Goal: Task Accomplishment & Management: Use online tool/utility

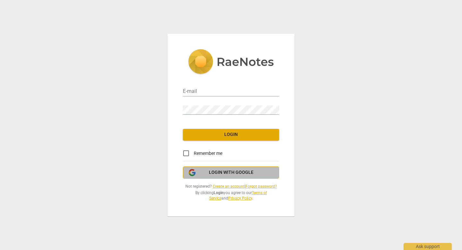
click at [240, 169] on button "Login with Google" at bounding box center [231, 172] width 96 height 12
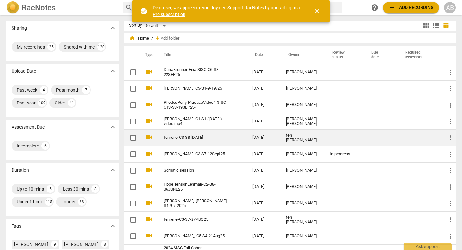
click at [304, 135] on td "fen [PERSON_NAME]" at bounding box center [303, 137] width 44 height 16
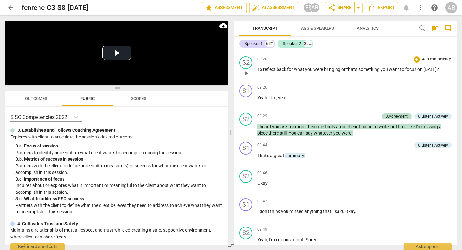
scroll to position [1362, 0]
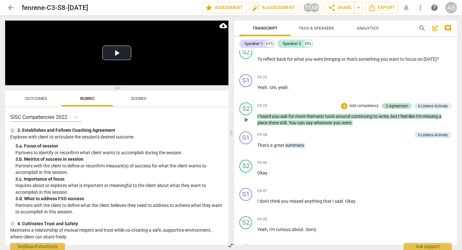
click at [248, 123] on span "play_arrow" at bounding box center [246, 120] width 8 height 8
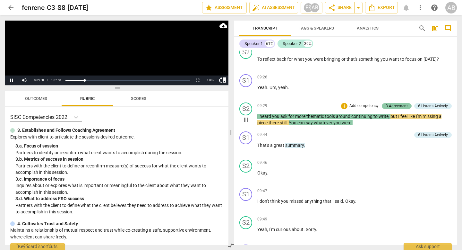
click at [394, 109] on div "3.Agreement" at bounding box center [397, 106] width 22 height 6
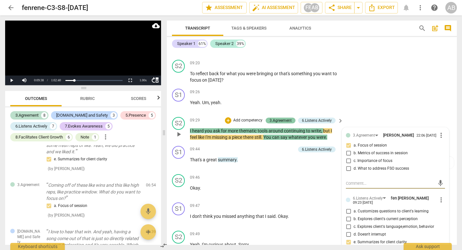
scroll to position [241, 0]
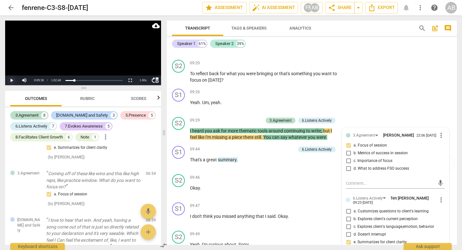
click at [12, 81] on button "Play" at bounding box center [11, 80] width 13 height 10
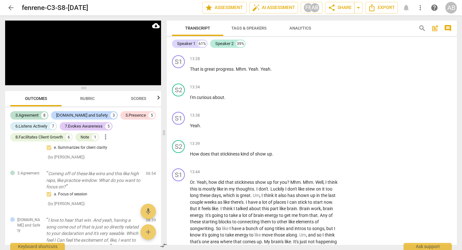
scroll to position [2154, 0]
drag, startPoint x: 190, startPoint y: 159, endPoint x: 279, endPoint y: 160, distance: 89.2
click at [279, 157] on p "How does that stickiness kind of show up ." at bounding box center [265, 153] width 150 height 7
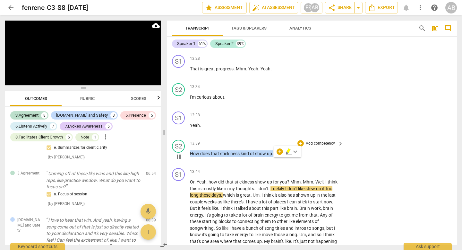
click at [307, 146] on p "Add competency" at bounding box center [320, 143] width 30 height 6
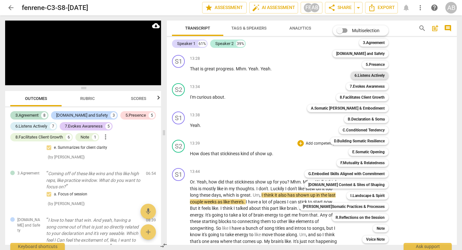
click at [360, 74] on b "6.Listens Actively" at bounding box center [369, 76] width 30 height 8
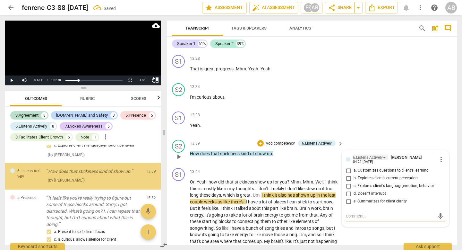
scroll to position [652, 0]
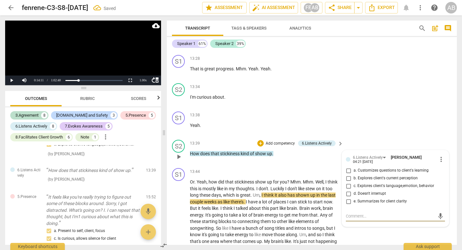
click at [348, 190] on input "c. Explores client's language,emotion, behavior" at bounding box center [348, 186] width 10 height 8
checkbox input "true"
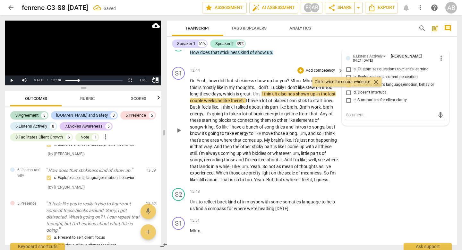
scroll to position [2257, 0]
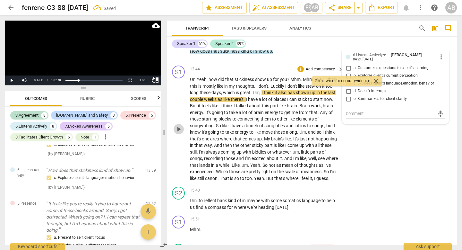
click at [177, 133] on span "play_arrow" at bounding box center [179, 129] width 8 height 8
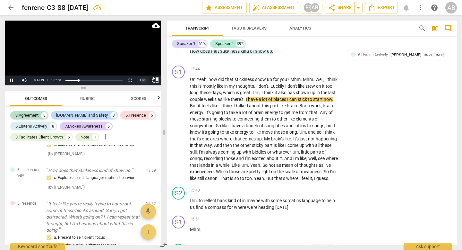
click at [142, 81] on div "1.00 x" at bounding box center [143, 80] width 13 height 10
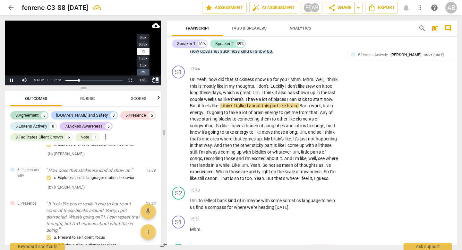
click at [140, 72] on li "2x" at bounding box center [143, 72] width 13 height 7
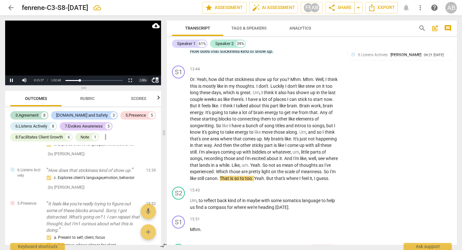
click at [142, 81] on div "2.00 x" at bounding box center [143, 80] width 13 height 10
click at [144, 63] on li "1.5x" at bounding box center [143, 65] width 13 height 7
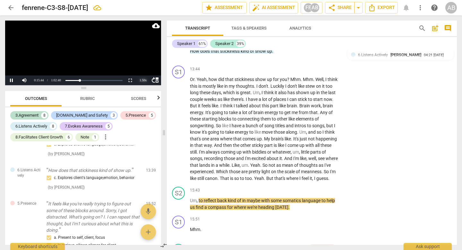
click at [144, 81] on div "1.50 x" at bounding box center [143, 80] width 13 height 10
click at [144, 58] on li "1.25x" at bounding box center [143, 58] width 13 height 7
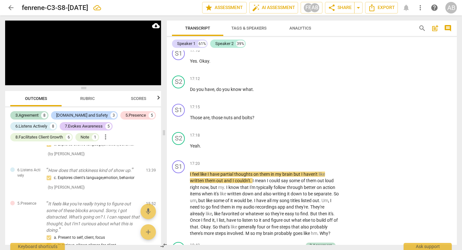
scroll to position [2790, 0]
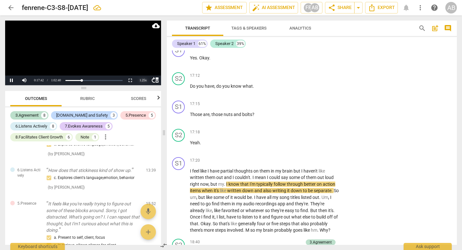
click at [142, 82] on div "1.25 x" at bounding box center [143, 80] width 13 height 10
click at [142, 71] on li "2x" at bounding box center [143, 72] width 13 height 7
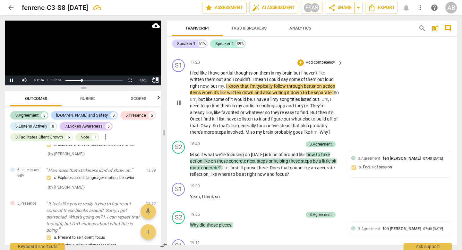
scroll to position [2914, 0]
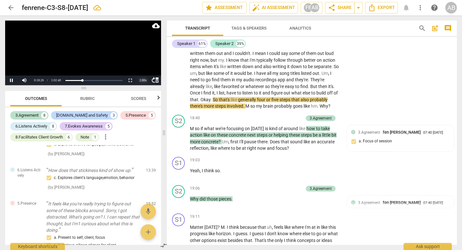
click at [140, 78] on div "2.00 x" at bounding box center [143, 80] width 13 height 10
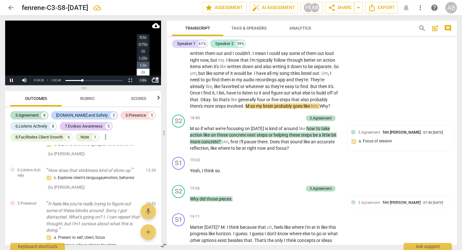
click at [138, 64] on li "1.5x" at bounding box center [143, 65] width 13 height 7
click at [141, 80] on div "1.50 x" at bounding box center [143, 80] width 13 height 10
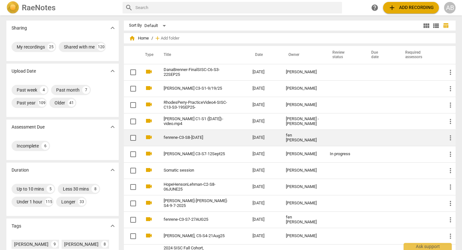
click at [287, 129] on td "fen [PERSON_NAME]" at bounding box center [303, 137] width 44 height 16
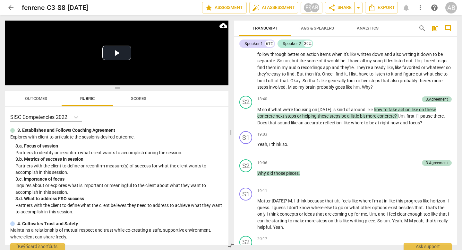
scroll to position [2755, 0]
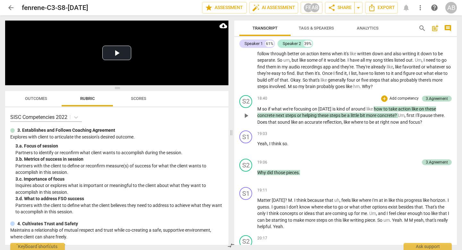
drag, startPoint x: 256, startPoint y: 153, endPoint x: 350, endPoint y: 149, distance: 94.1
click at [351, 128] on div "S2 play_arrow pause 18:40 + Add competency 3.Agreement keyboard_arrow_right M s…" at bounding box center [345, 110] width 223 height 36
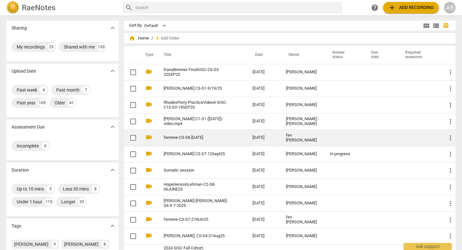
click at [271, 133] on td "2025-09-15" at bounding box center [263, 137] width 33 height 16
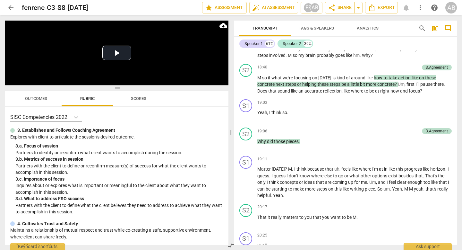
scroll to position [2788, 0]
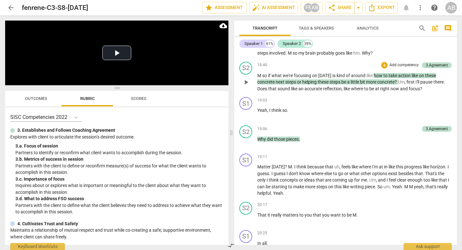
click at [422, 91] on span "?" at bounding box center [421, 88] width 2 height 5
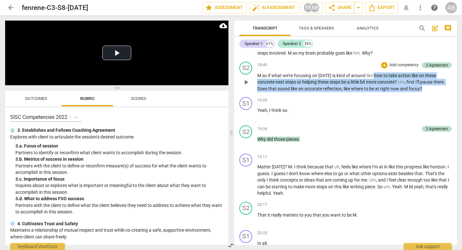
drag, startPoint x: 422, startPoint y: 122, endPoint x: 374, endPoint y: 108, distance: 50.0
click at [374, 92] on p "M so if what we're focusing on today is kind of around like how to take action …" at bounding box center [354, 82] width 194 height 20
click at [389, 68] on p "Add competency" at bounding box center [404, 65] width 30 height 6
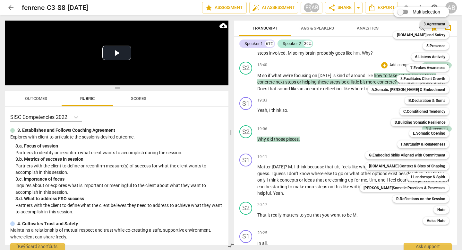
click at [430, 25] on b "3.Agreement" at bounding box center [434, 24] width 22 height 8
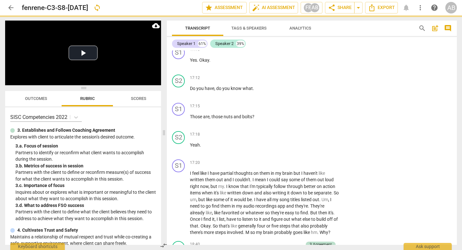
scroll to position [2940, 0]
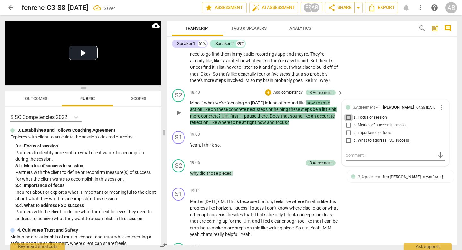
click at [347, 121] on input "a. Focus of session" at bounding box center [348, 118] width 10 height 8
checkbox input "true"
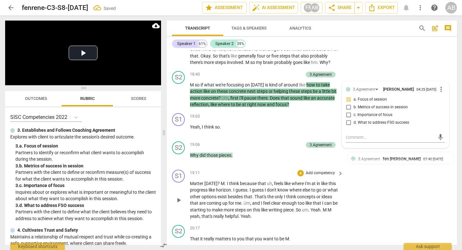
scroll to position [2966, 0]
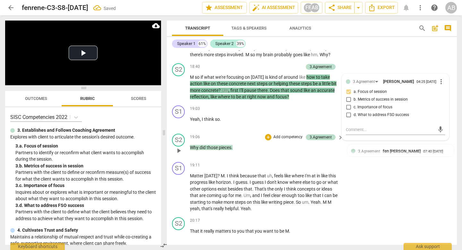
click at [180, 154] on span "play_arrow" at bounding box center [179, 151] width 8 height 8
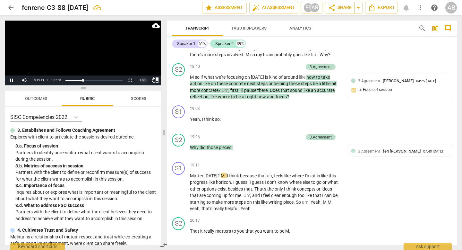
click at [142, 79] on div "1.00 x" at bounding box center [143, 80] width 13 height 10
click at [142, 65] on li "1.5x" at bounding box center [143, 65] width 13 height 7
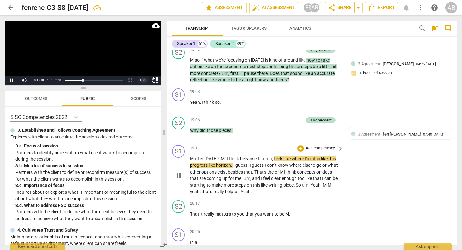
scroll to position [2983, 0]
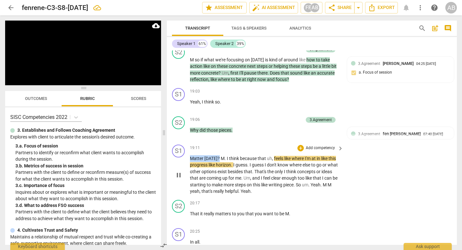
drag, startPoint x: 217, startPoint y: 171, endPoint x: 190, endPoint y: 158, distance: 29.3
click at [190, 158] on div "19:11 + Add competency keyboard_arrow_right Matter today ? M . I think because …" at bounding box center [267, 169] width 154 height 50
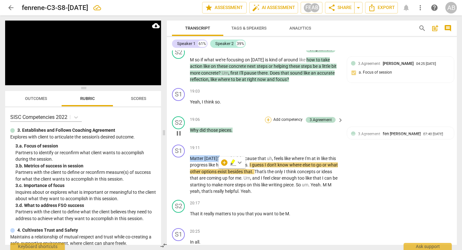
click at [269, 123] on div "+" at bounding box center [268, 119] width 6 height 6
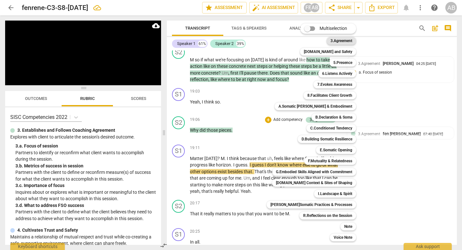
click at [339, 39] on b "3.Agreement" at bounding box center [341, 41] width 22 height 8
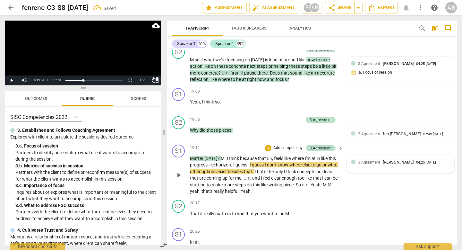
click at [416, 165] on div "04:25 [DATE]" at bounding box center [426, 162] width 20 height 4
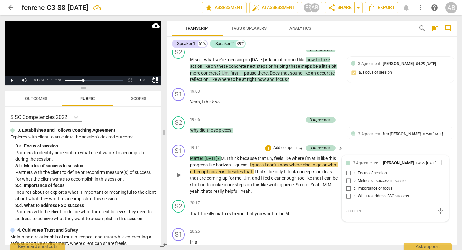
click at [347, 192] on input "c. Importance of focus" at bounding box center [348, 188] width 10 height 8
checkbox input "true"
click at [179, 179] on span "play_arrow" at bounding box center [179, 175] width 8 height 8
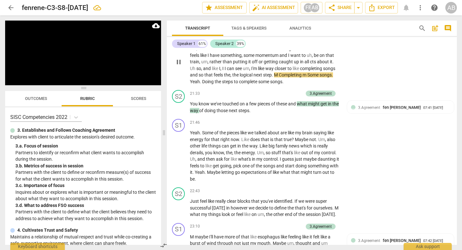
scroll to position [3245, 0]
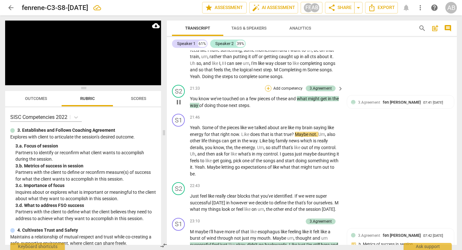
click at [268, 91] on div "+" at bounding box center [268, 88] width 6 height 6
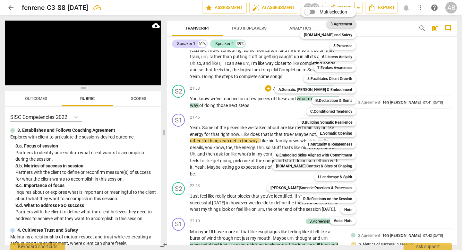
click at [330, 24] on b "3.Agreement" at bounding box center [341, 24] width 22 height 8
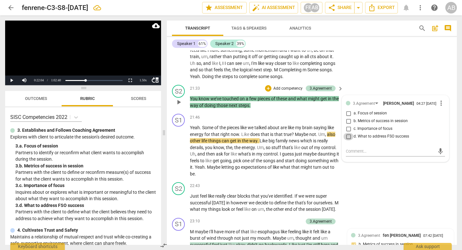
click at [348, 140] on input "d. What to address FSO success" at bounding box center [348, 136] width 10 height 8
checkbox input "true"
click at [351, 154] on textarea at bounding box center [390, 151] width 89 height 6
type textarea "i"
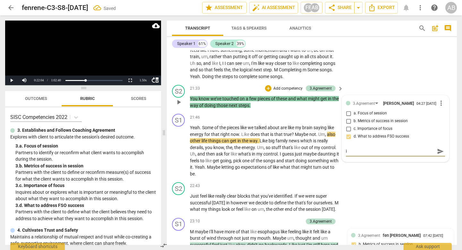
type textarea "iʻ"
type textarea "iʻm"
type textarea "iʻm s"
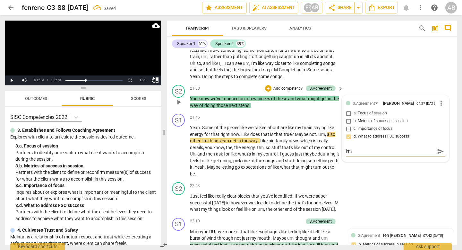
type textarea "iʻm s"
type textarea "iʻm st"
type textarea "iʻm sti"
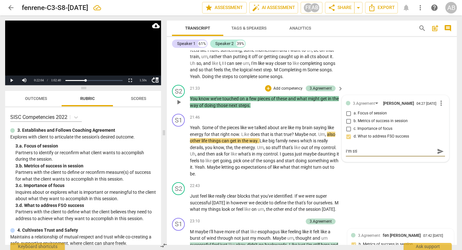
type textarea "iʻm stil"
type textarea "iʻm still"
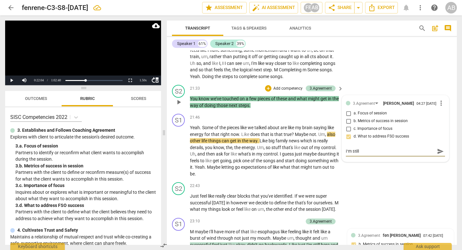
type textarea "iʻm still"
type textarea "iʻm still u"
type textarea "iʻm still un"
type textarea "iʻm still unc"
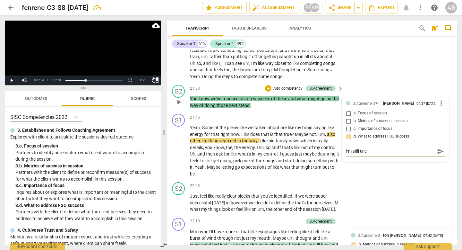
type textarea "iʻm still unc"
type textarea "iʻm still uncl"
type textarea "iʻm still uncle"
type textarea "iʻm still unclea"
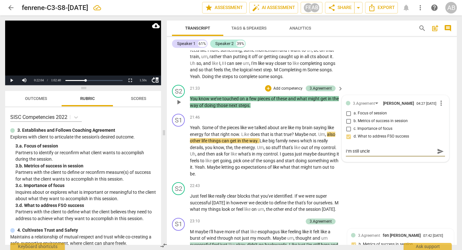
type textarea "iʻm still unclea"
type textarea "iʻm still unclear"
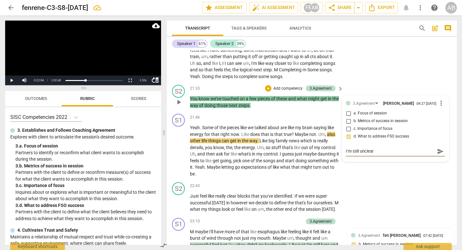
type textarea "iʻm still unclear"
type textarea "iʻm still unclea"
type textarea "iʻm still uncle"
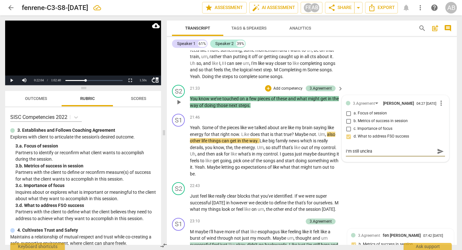
type textarea "iʻm still uncle"
type textarea "iʻm still uncl"
type textarea "iʻm still unc"
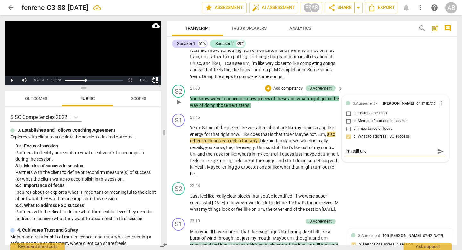
type textarea "iʻm still un"
type textarea "iʻm still u"
type textarea "iʻm still"
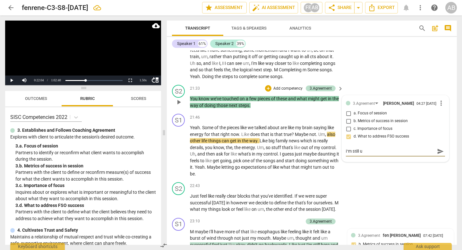
type textarea "iʻm still"
type textarea "iʻm stil"
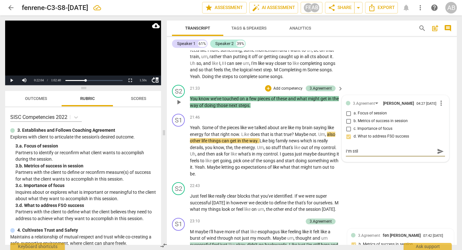
type textarea "iʻm sti"
type textarea "iʻm st"
type textarea "iʻm s"
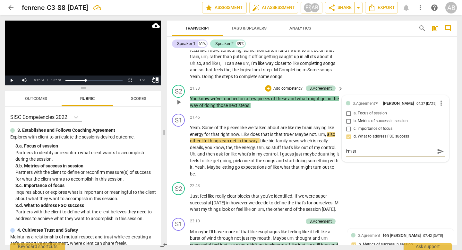
type textarea "iʻm s"
type textarea "iʻm"
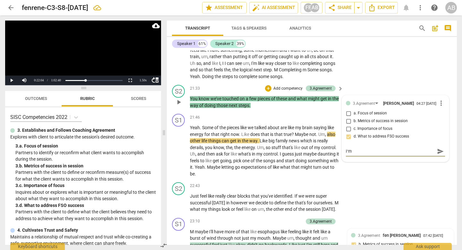
type textarea "iʻ"
type textarea "i"
type textarea "t"
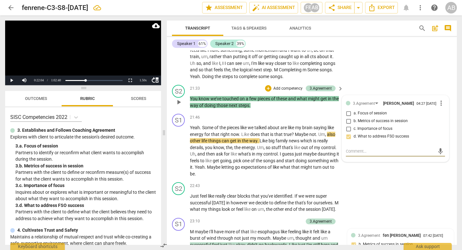
type textarea "t"
type textarea "th"
type textarea "the"
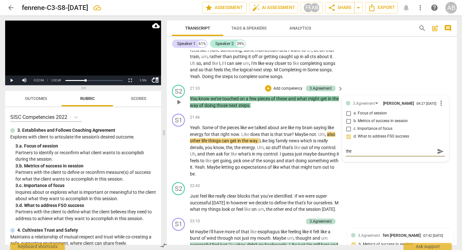
type textarea "ther"
type textarea "there"
type textarea "thereʻ"
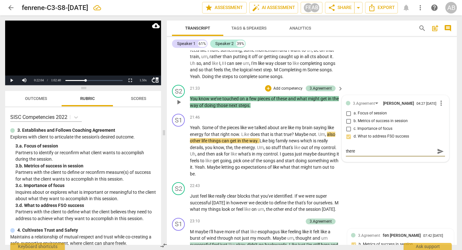
type textarea "thereʻ"
type textarea "thereʻs"
type textarea "thereʻs s"
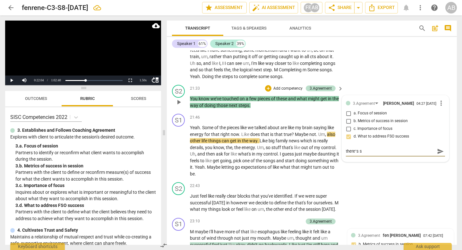
type textarea "thereʻs so"
type textarea "thereʻs som"
type textarea "thereʻs some"
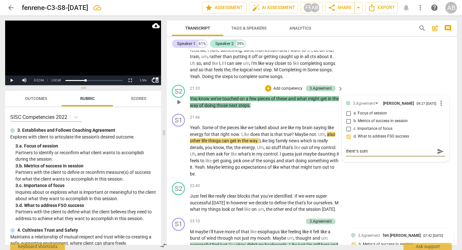
type textarea "thereʻs some"
type textarea "thereʻs some c"
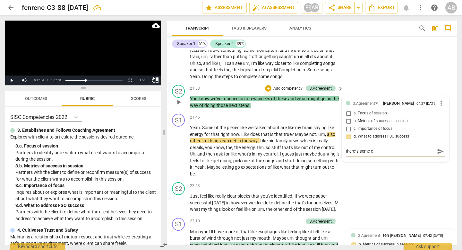
type textarea "thereʻs some co"
type textarea "thereʻs some con"
type textarea "thereʻs some conf"
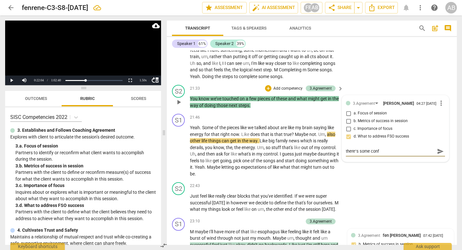
type textarea "thereʻs some confl"
type textarea "thereʻs some confla"
type textarea "thereʻs some conflat"
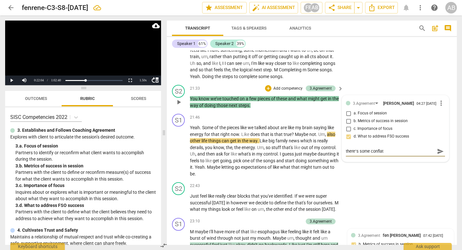
type textarea "thereʻs some conflati"
type textarea "thereʻs some conflatio"
type textarea "thereʻs some conflation"
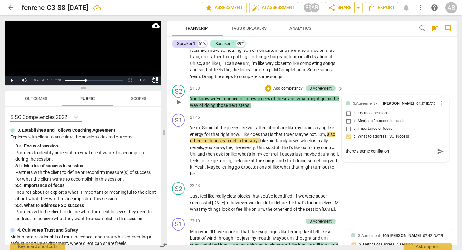
type textarea "thereʻs some conflation"
type textarea "thereʻs some conflation o"
type textarea "thereʻs some conflation of"
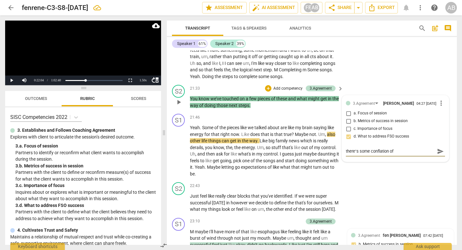
type textarea "thereʻs some conflation of"
type textarea "thereʻs some conflation of i"
type textarea "thereʻs some conflation of"
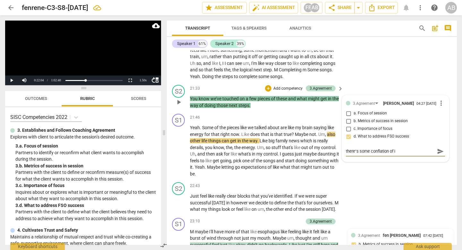
type textarea "thereʻs some conflation of"
type textarea "thereʻs some conflation o"
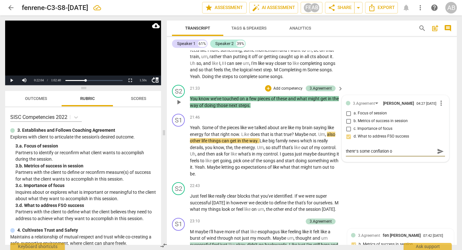
type textarea "thereʻs some conflation"
type textarea "thereʻs some conflatio"
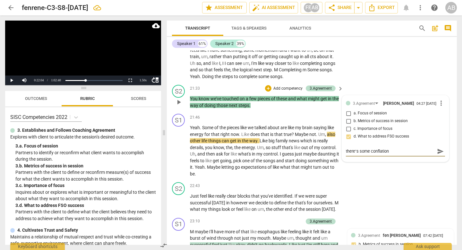
type textarea "thereʻs some conflatio"
type textarea "thereʻs some conflati"
type textarea "thereʻs some conflat"
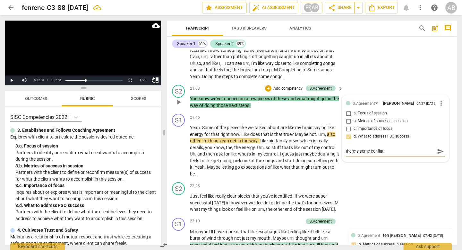
type textarea "thereʻs some confla"
type textarea "thereʻs some confl"
type textarea "thereʻs some conf"
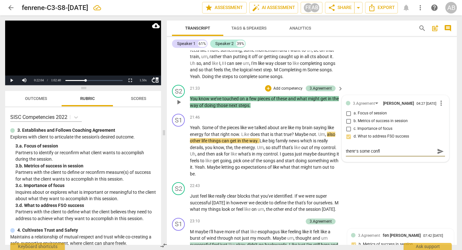
type textarea "thereʻs some conf"
type textarea "thereʻs some con"
type textarea "thereʻs some co"
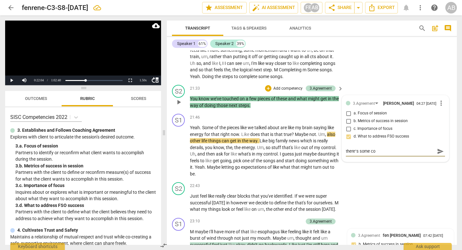
type textarea "thereʻs some c"
type textarea "thereʻs some"
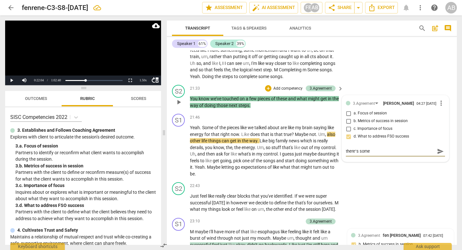
type textarea "thereʻs some"
type textarea "thereʻs som"
type textarea "thereʻs so"
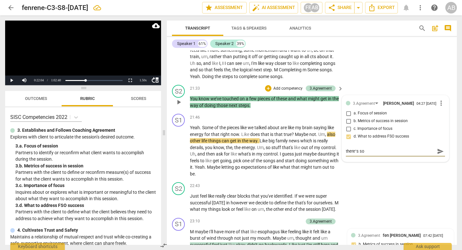
type textarea "thereʻs s"
type textarea "thereʻs"
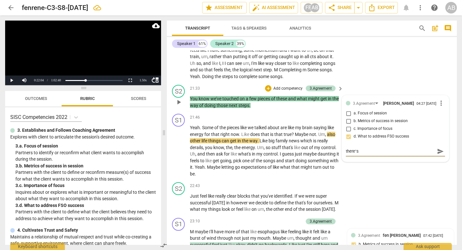
type textarea "thereʻs"
type textarea "thereʻ"
type textarea "there"
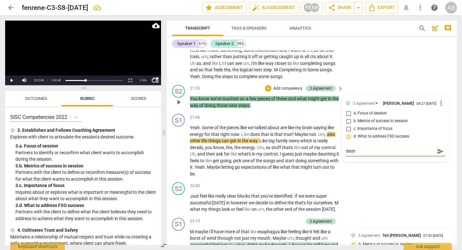
type textarea "ther"
type textarea "the"
type textarea "th"
type textarea "t"
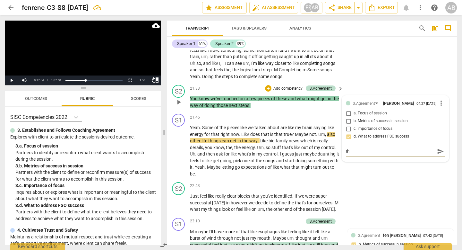
type textarea "t"
type textarea "b"
type textarea "be"
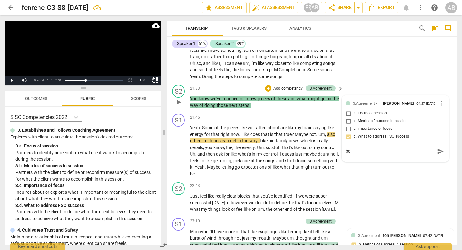
type textarea "bef"
type textarea "befo"
type textarea "befor"
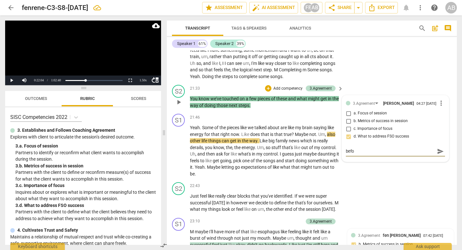
type textarea "befor"
type textarea "before"
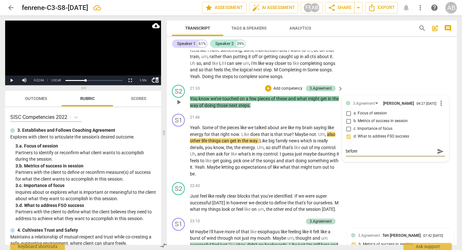
type textarea "before t"
type textarea "before th"
type textarea "before thi"
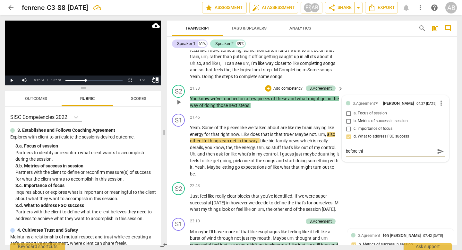
type textarea "before this"
type textarea "before this c"
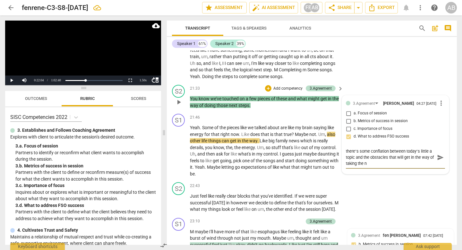
scroll to position [0, 0]
click at [431, 166] on textarea "thereʻs some conflation between todayʻs little a topic and the obstacles that w…" at bounding box center [390, 157] width 89 height 18
click at [348, 140] on input "d. What to address FSO success" at bounding box center [348, 136] width 10 height 8
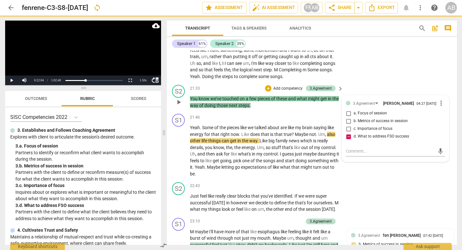
scroll to position [0, 0]
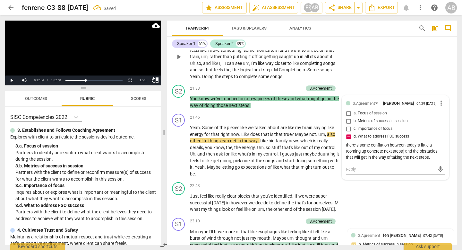
click at [419, 82] on div "S1 play_arrow pause 20:34 + Add competency keyboard_arrow_right Yeah . Yes . Ok…" at bounding box center [312, 52] width 290 height 62
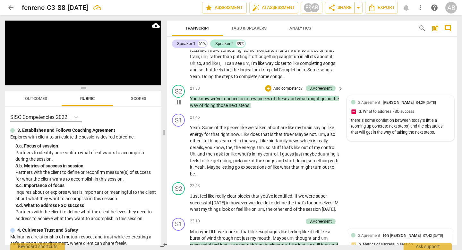
click at [421, 133] on div "3.Agreement Anela Barboza Seliskar 04:29 09-24-2025 d. What to address FSO succ…" at bounding box center [400, 118] width 99 height 38
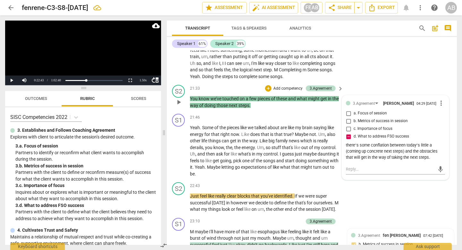
click at [440, 107] on span "more_vert" at bounding box center [441, 103] width 8 height 8
click at [442, 117] on li "Edit" at bounding box center [445, 117] width 22 height 12
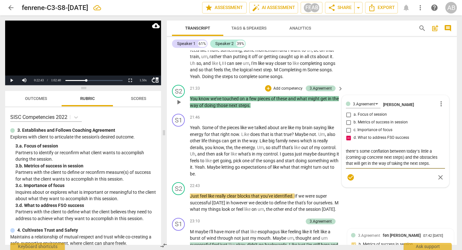
click at [431, 166] on textarea "thereʻs some conflation between todayʻs little a (coming up concrete next steps…" at bounding box center [395, 157] width 99 height 18
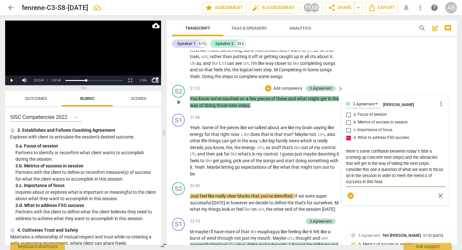
click at [351, 199] on span "check_circle" at bounding box center [351, 196] width 8 height 8
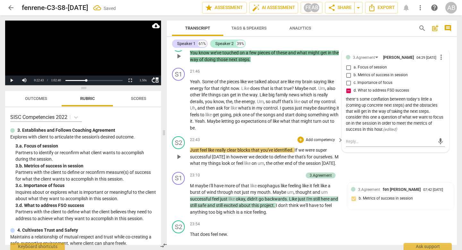
scroll to position [3291, 0]
click at [181, 160] on span "play_arrow" at bounding box center [179, 156] width 8 height 8
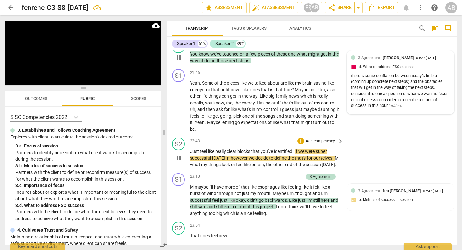
scroll to position [3288, 0]
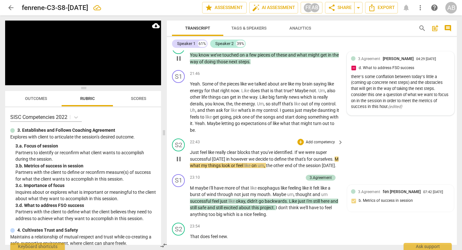
drag, startPoint x: 295, startPoint y: 165, endPoint x: 317, endPoint y: 178, distance: 25.3
click at [317, 169] on p "Just feel like really clear blocks that you've identified . If we were super su…" at bounding box center [265, 159] width 150 height 20
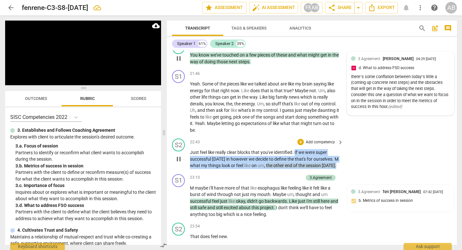
drag, startPoint x: 215, startPoint y: 182, endPoint x: 296, endPoint y: 165, distance: 82.2
click at [296, 165] on p "Just feel like really clear blocks that you've identified . If we were super su…" at bounding box center [265, 159] width 150 height 20
click at [300, 145] on div "+" at bounding box center [300, 142] width 6 height 6
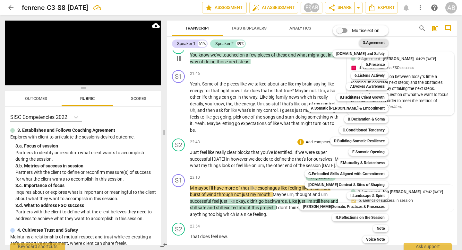
click at [367, 44] on b "3.Agreement" at bounding box center [374, 43] width 22 height 8
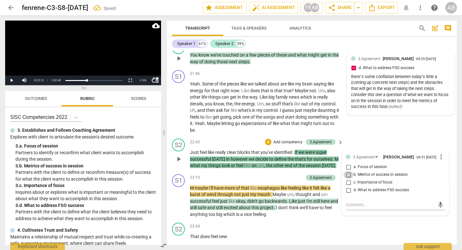
click at [347, 178] on input "b. Metrics of success in session" at bounding box center [348, 175] width 10 height 8
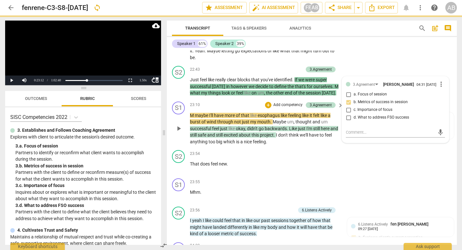
scroll to position [3362, 0]
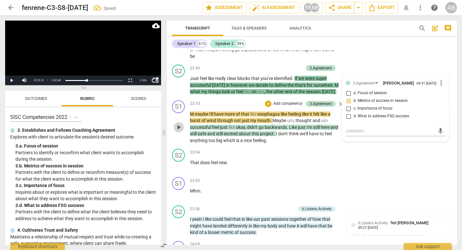
click at [179, 131] on span "play_arrow" at bounding box center [179, 127] width 8 height 8
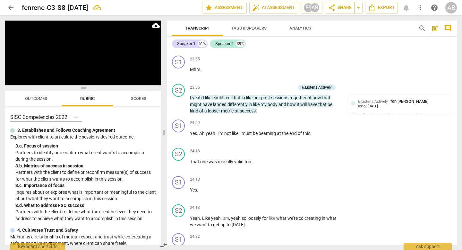
scroll to position [3486, 0]
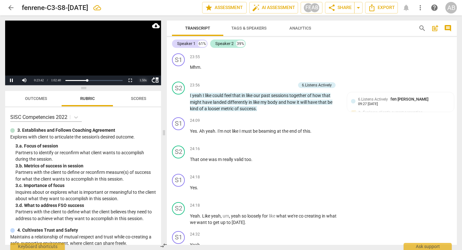
click at [144, 79] on div "1.50 x" at bounding box center [143, 80] width 13 height 10
click at [142, 71] on li "2x" at bounding box center [143, 72] width 13 height 7
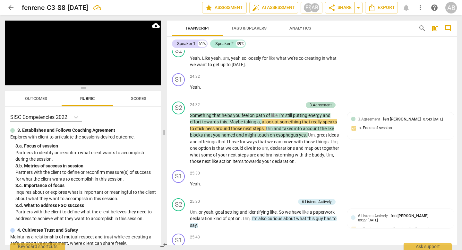
scroll to position [3643, 0]
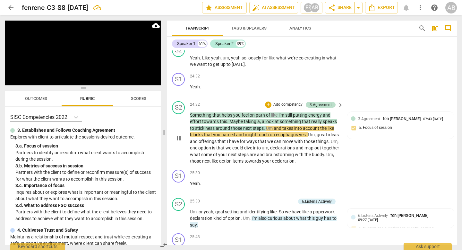
drag, startPoint x: 188, startPoint y: 132, endPoint x: 205, endPoint y: 140, distance: 18.7
click at [205, 140] on div "S2 play_arrow pause 24:32 + Add competency 3.Agreement keyboard_arrow_right Som…" at bounding box center [312, 132] width 290 height 68
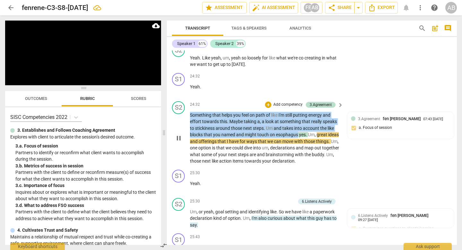
drag, startPoint x: 298, startPoint y: 153, endPoint x: 187, endPoint y: 131, distance: 113.4
click at [187, 131] on div "S2 play_arrow pause 24:32 + Add competency 3.Agreement keyboard_arrow_right Som…" at bounding box center [312, 132] width 290 height 68
click at [268, 108] on div "+" at bounding box center [268, 104] width 6 height 6
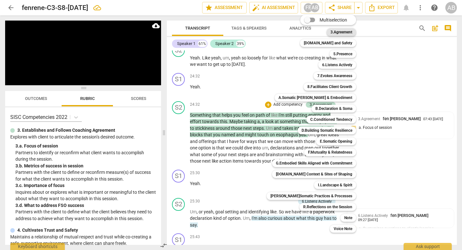
click at [333, 31] on b "3.Agreement" at bounding box center [341, 32] width 22 height 8
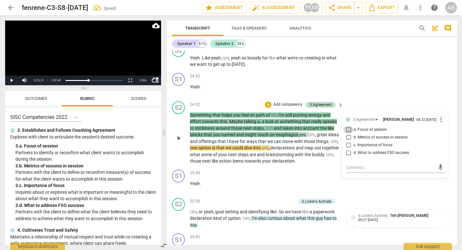
click at [347, 133] on input "a. Focus of session" at bounding box center [348, 130] width 10 height 8
click at [351, 170] on textarea at bounding box center [390, 167] width 89 height 6
click at [438, 171] on span "send" at bounding box center [440, 167] width 7 height 7
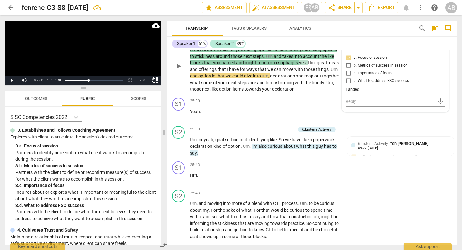
scroll to position [3718, 0]
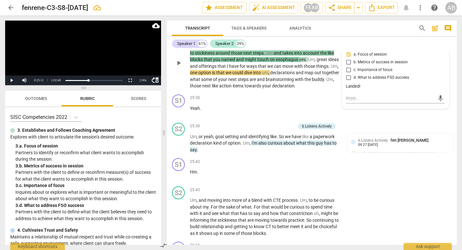
click at [182, 87] on div "play_arrow pause" at bounding box center [182, 63] width 16 height 48
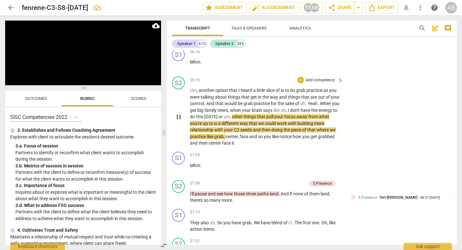
scroll to position [3936, 0]
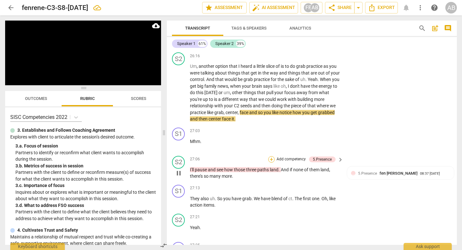
click at [268, 162] on div "+" at bounding box center [271, 159] width 6 height 6
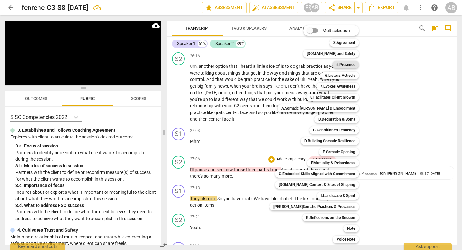
click at [342, 63] on b "5.Presence" at bounding box center [345, 65] width 19 height 8
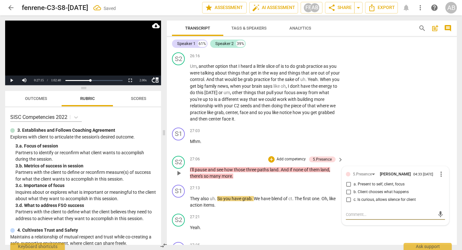
click at [347, 196] on input "b. Client chooses what happens" at bounding box center [348, 192] width 10 height 8
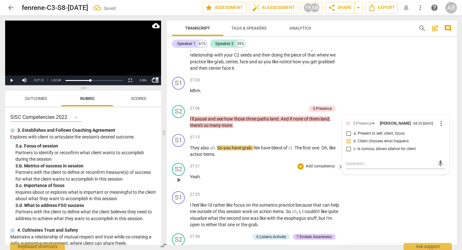
scroll to position [3997, 0]
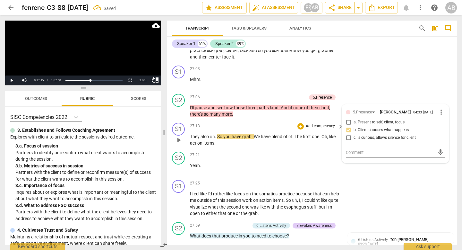
click at [180, 144] on span "play_arrow" at bounding box center [179, 140] width 8 height 8
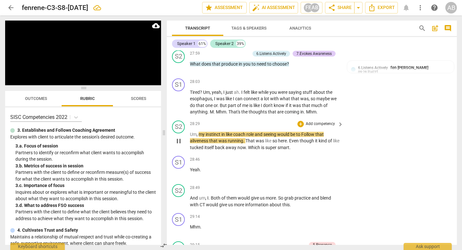
scroll to position [4171, 0]
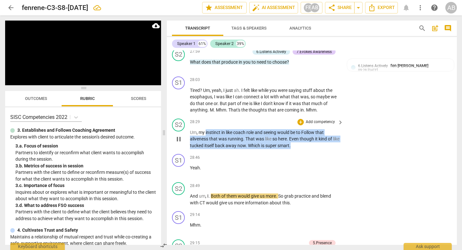
drag, startPoint x: 302, startPoint y: 165, endPoint x: 206, endPoint y: 149, distance: 97.1
click at [206, 149] on p "Um , my instinct in like coach role and seeing would be to Follow that alivenes…" at bounding box center [265, 139] width 150 height 20
click at [300, 125] on div "+" at bounding box center [300, 122] width 6 height 6
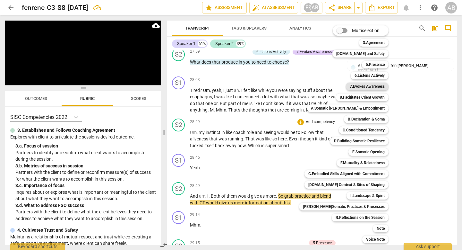
click at [357, 85] on b "7.Evokes Awareness" at bounding box center [367, 86] width 35 height 8
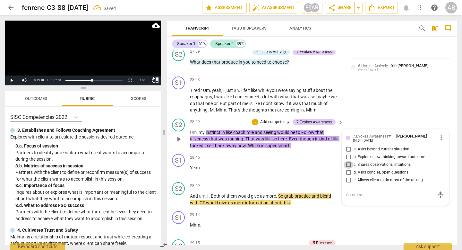
click at [346, 168] on input "c. Shares observations, intuitions" at bounding box center [348, 165] width 10 height 8
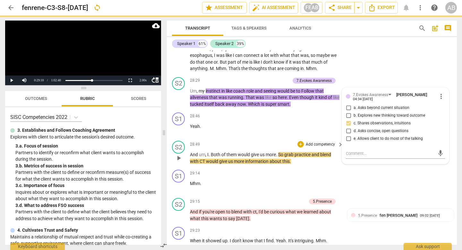
scroll to position [4218, 0]
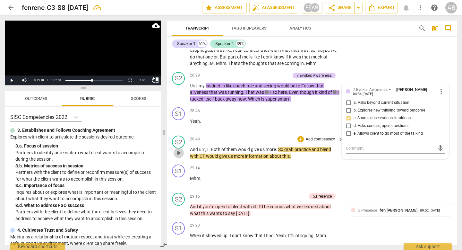
click at [179, 157] on span "play_arrow" at bounding box center [179, 153] width 8 height 8
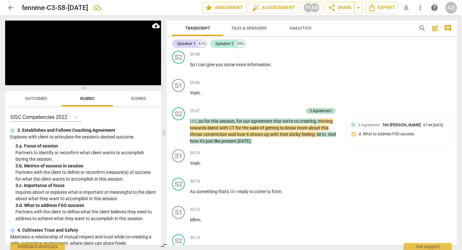
scroll to position [4528, 0]
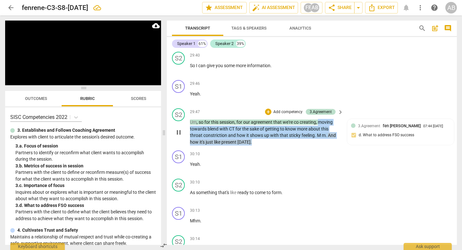
drag, startPoint x: 255, startPoint y: 162, endPoint x: 320, endPoint y: 139, distance: 69.0
click at [320, 139] on p "Um , so for this session , for our agreement that we're co creating , moving to…" at bounding box center [265, 132] width 150 height 26
click at [268, 115] on div "+" at bounding box center [268, 111] width 6 height 6
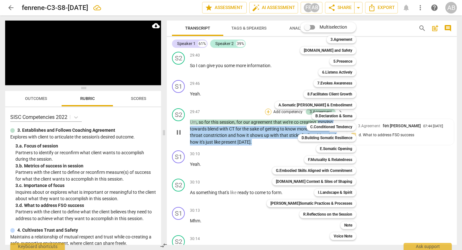
scroll to position [4800, 0]
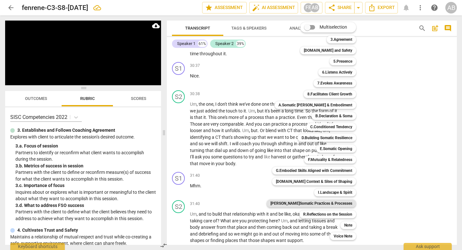
click at [323, 204] on b "[PERSON_NAME]Somatic Practices & Processes" at bounding box center [311, 203] width 82 height 8
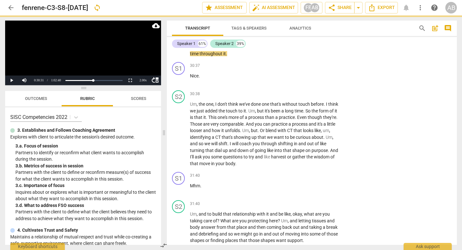
scroll to position [4565, 0]
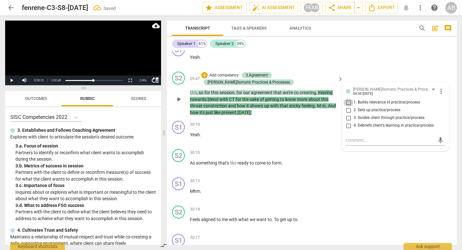
click at [348, 106] on input "1. Builds relevance of practice/process" at bounding box center [348, 102] width 10 height 8
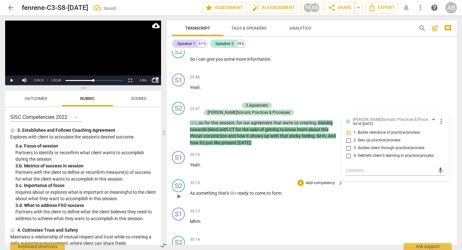
scroll to position [4531, 0]
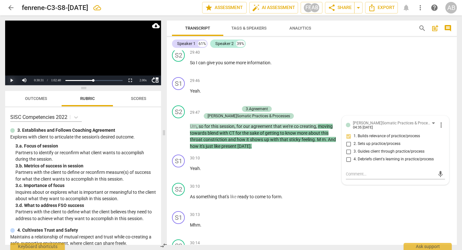
click at [14, 79] on button "Play" at bounding box center [11, 80] width 13 height 10
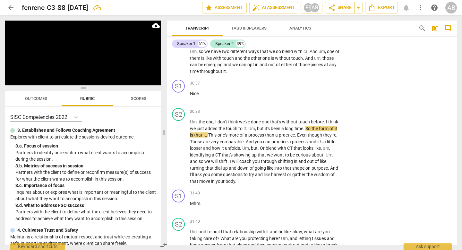
scroll to position [4791, 0]
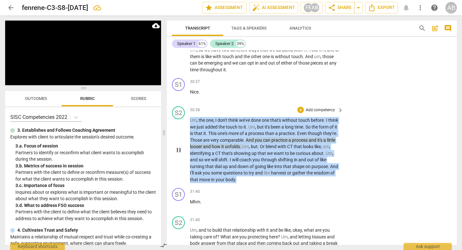
drag, startPoint x: 282, startPoint y: 199, endPoint x: 189, endPoint y: 138, distance: 111.0
click at [189, 138] on div "S2 play_arrow pause 30:38 + Add competency keyboard_arrow_right Um , the one , …" at bounding box center [312, 144] width 290 height 81
click at [300, 113] on div "+" at bounding box center [300, 109] width 6 height 6
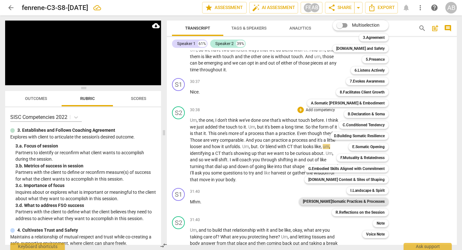
click at [348, 200] on b "[PERSON_NAME]Somatic Practices & Processes" at bounding box center [344, 201] width 82 height 8
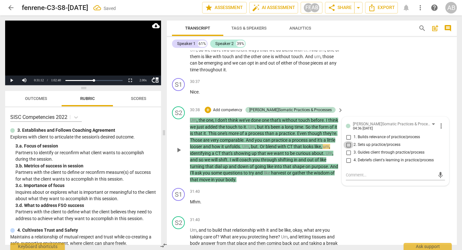
click at [348, 149] on input "2. Sets up practice/process" at bounding box center [348, 145] width 10 height 8
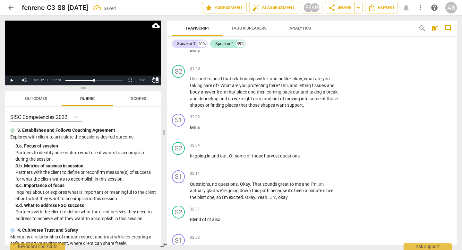
scroll to position [4942, 0]
drag, startPoint x: 11, startPoint y: 80, endPoint x: 35, endPoint y: 22, distance: 62.4
click at [11, 80] on button "Play" at bounding box center [11, 80] width 13 height 10
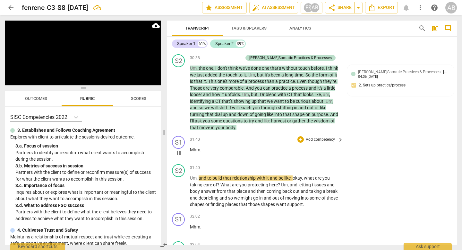
scroll to position [4837, 0]
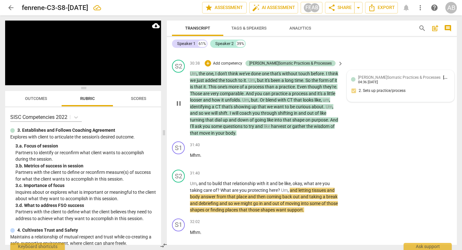
click at [410, 98] on div "J.Somatic Practices & Processes Anela Barboza Seliskar 04:36 09-24-2025 2. Sets…" at bounding box center [400, 85] width 99 height 23
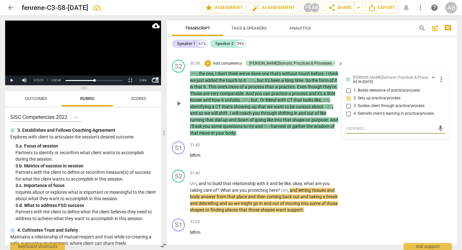
click at [354, 131] on textarea at bounding box center [390, 128] width 89 height 6
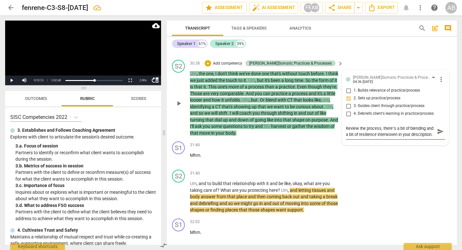
scroll to position [5, 0]
click at [439, 135] on span "send" at bounding box center [440, 131] width 7 height 7
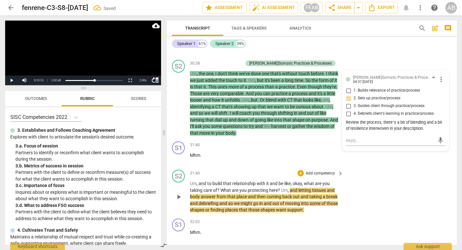
scroll to position [4918, 0]
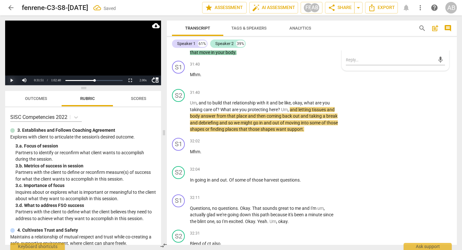
click at [12, 79] on button "Play" at bounding box center [11, 80] width 13 height 10
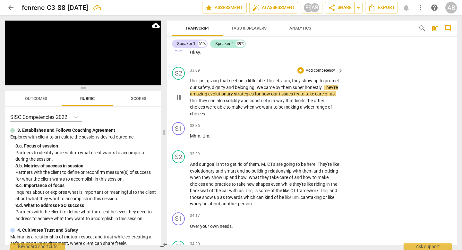
scroll to position [5314, 0]
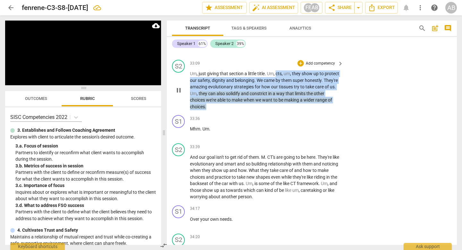
drag, startPoint x: 238, startPoint y: 132, endPoint x: 277, endPoint y: 99, distance: 51.2
click at [277, 99] on p "Um , just giving that section a little title . Um , cts , um , they show up to …" at bounding box center [265, 89] width 150 height 39
click at [301, 66] on div "+" at bounding box center [300, 63] width 6 height 6
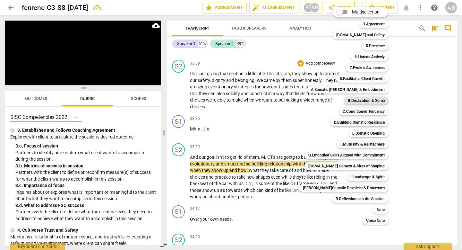
click at [365, 99] on b "B.Declaration & Soma" at bounding box center [366, 101] width 37 height 8
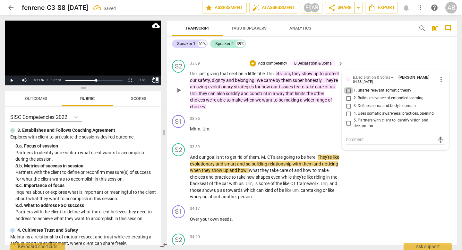
click at [346, 94] on input "1. Shares relevant somatic theory" at bounding box center [348, 91] width 10 height 8
click at [177, 181] on span "play_arrow" at bounding box center [179, 177] width 8 height 8
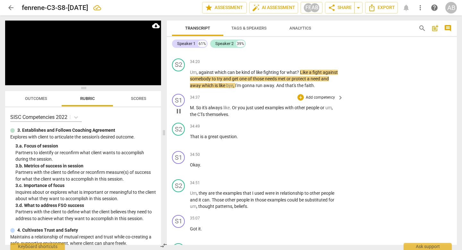
scroll to position [5494, 0]
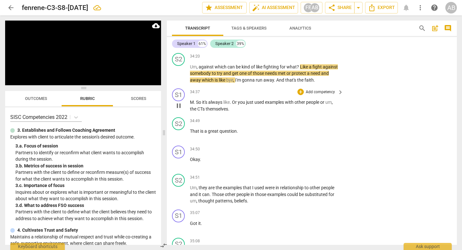
click at [197, 105] on span "So" at bounding box center [199, 101] width 6 height 5
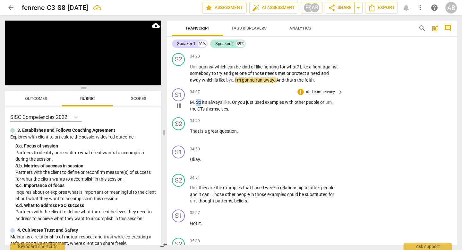
click at [197, 105] on span "So" at bounding box center [199, 101] width 6 height 5
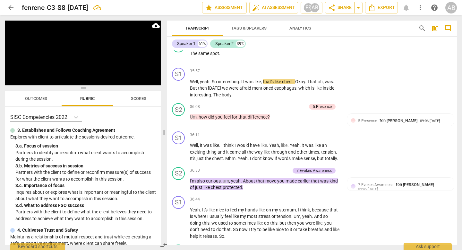
scroll to position [6048, 0]
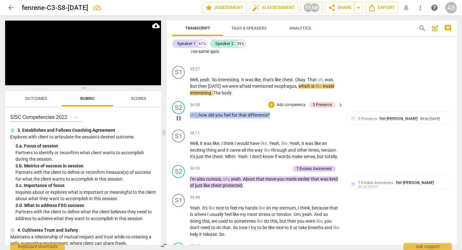
drag, startPoint x: 274, startPoint y: 140, endPoint x: 191, endPoint y: 134, distance: 83.0
click at [191, 124] on div "36:08 + Add competency 5.Presence keyboard_arrow_right Um , how did you feel fo…" at bounding box center [267, 112] width 154 height 23
click at [268, 108] on div "+" at bounding box center [271, 104] width 6 height 6
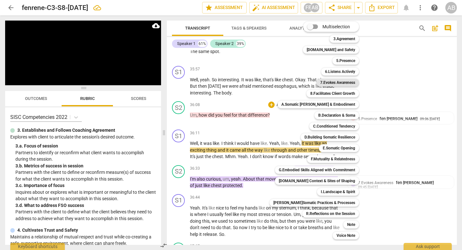
click at [330, 82] on b "7.Evokes Awareness" at bounding box center [337, 83] width 35 height 8
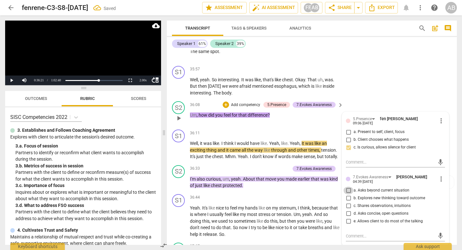
click at [348, 194] on input "a. Asks beyond current situation" at bounding box center [348, 190] width 10 height 8
click at [182, 154] on span "play_arrow" at bounding box center [179, 150] width 8 height 8
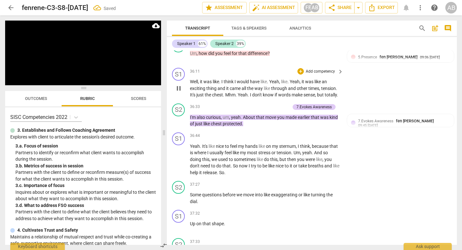
scroll to position [6111, 0]
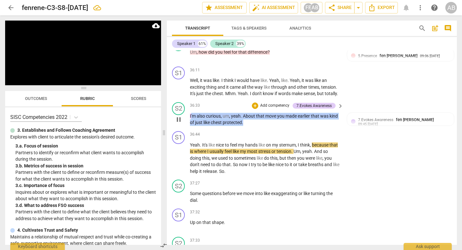
drag, startPoint x: 251, startPoint y: 153, endPoint x: 191, endPoint y: 145, distance: 60.5
click at [191, 126] on p "I'm also curious , um , yeah . About that move you made earlier that was kind o…" at bounding box center [265, 119] width 150 height 13
click at [253, 109] on div "+" at bounding box center [255, 105] width 6 height 6
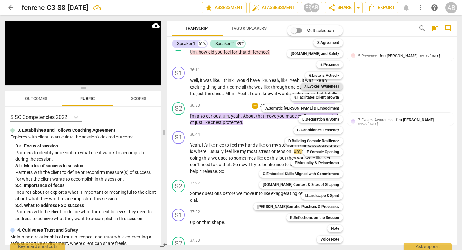
click at [313, 85] on b "7.Evokes Awareness" at bounding box center [321, 86] width 35 height 8
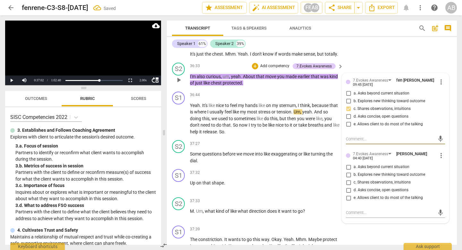
scroll to position [6153, 0]
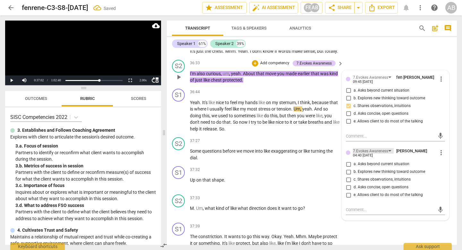
click at [371, 154] on div "7.Evokes Awareness" at bounding box center [370, 151] width 35 height 6
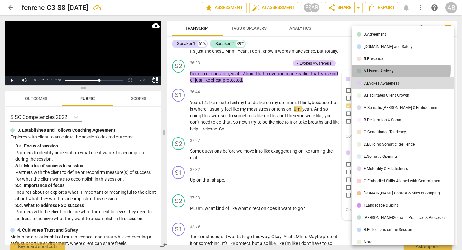
click at [375, 69] on div "6.Listens Actively" at bounding box center [379, 71] width 30 height 4
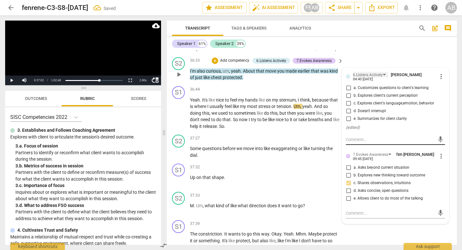
scroll to position [6156, 0]
click at [346, 107] on input "c. Explores client's language,emotion, behavior" at bounding box center [348, 103] width 10 height 8
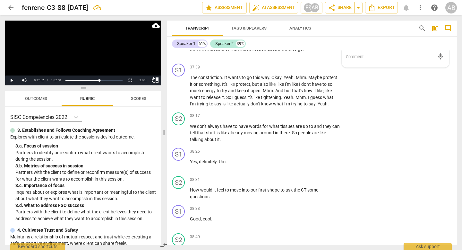
scroll to position [6312, 0]
click at [181, 95] on span "play_arrow" at bounding box center [179, 91] width 8 height 8
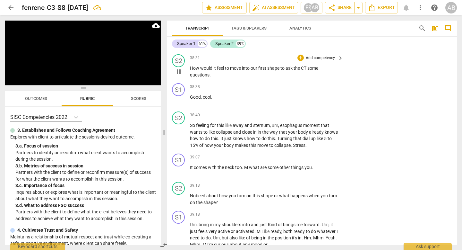
scroll to position [6439, 0]
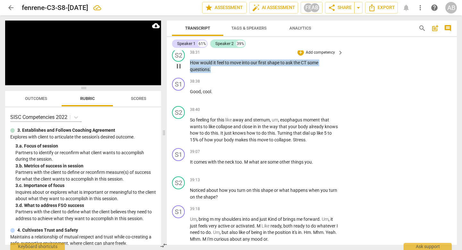
drag, startPoint x: 217, startPoint y: 102, endPoint x: 190, endPoint y: 94, distance: 28.0
click at [190, 72] on p "How would it feel to move into our first shape to ask the CT some questions ." at bounding box center [265, 65] width 150 height 13
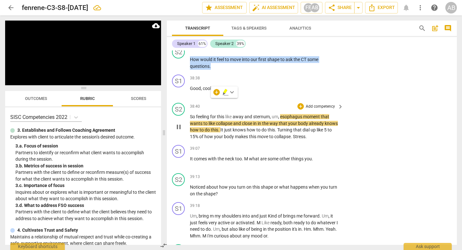
scroll to position [6443, 0]
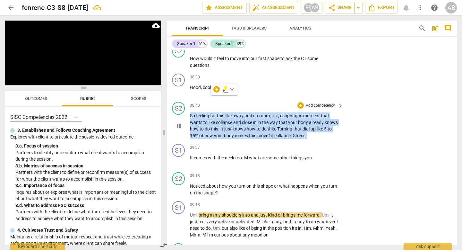
drag, startPoint x: 315, startPoint y: 169, endPoint x: 181, endPoint y: 148, distance: 135.5
click at [181, 141] on div "S2 play_arrow pause 38:40 + Add competency keyboard_arrow_right So feeling for …" at bounding box center [312, 120] width 290 height 42
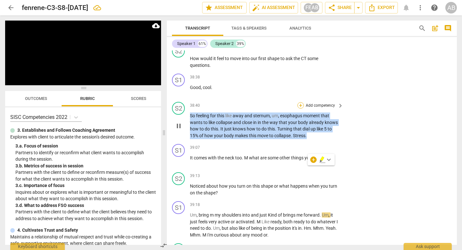
click at [302, 108] on div "+" at bounding box center [300, 105] width 6 height 6
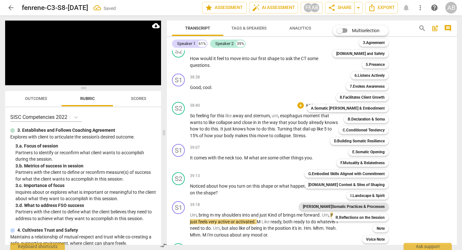
click at [353, 208] on b "[PERSON_NAME]Somatic Practices & Processes" at bounding box center [344, 206] width 82 height 8
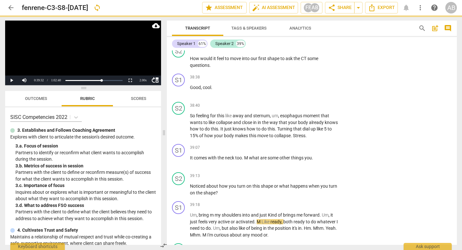
scroll to position [6498, 0]
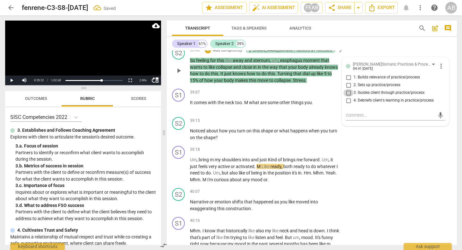
click at [346, 97] on input "3. Guides client through practice/process" at bounding box center [348, 93] width 10 height 8
click at [14, 80] on button "Play" at bounding box center [11, 80] width 13 height 10
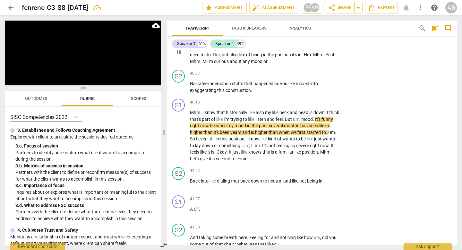
scroll to position [6613, 0]
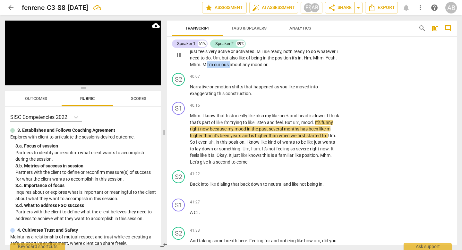
drag, startPoint x: 243, startPoint y: 97, endPoint x: 219, endPoint y: 95, distance: 23.2
click at [219, 68] on p "Um , bring m my shoulders into and just Kind of brings me forward . Um , it jus…" at bounding box center [265, 54] width 150 height 26
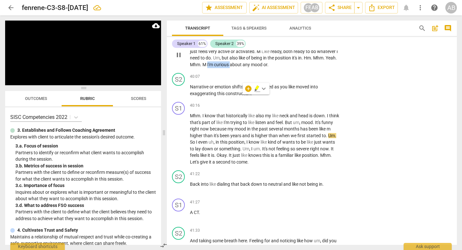
click at [301, 38] on div "+" at bounding box center [300, 34] width 6 height 6
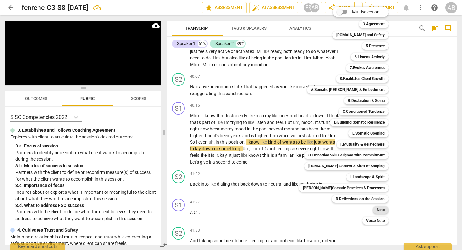
click at [377, 209] on b "Note" at bounding box center [381, 210] width 8 height 8
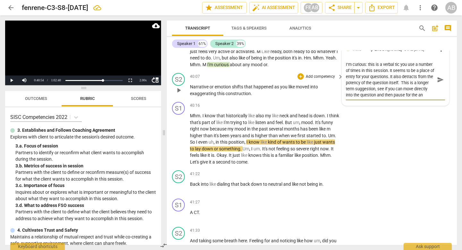
scroll to position [5, 0]
click at [438, 83] on span "send" at bounding box center [440, 79] width 7 height 7
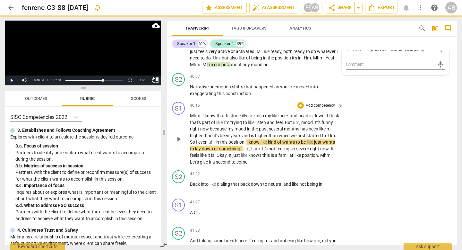
scroll to position [0, 0]
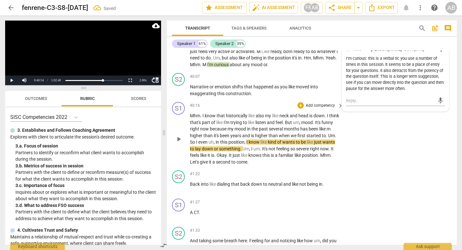
click at [171, 167] on div "S1 play_arrow pause 40:16 + Add competency keyboard_arrow_right Mhm . I know th…" at bounding box center [312, 133] width 290 height 68
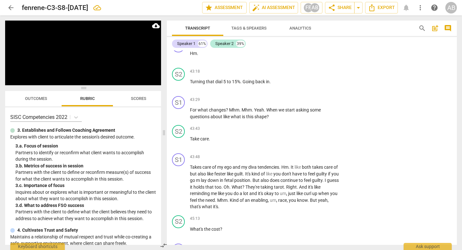
scroll to position [6971, 0]
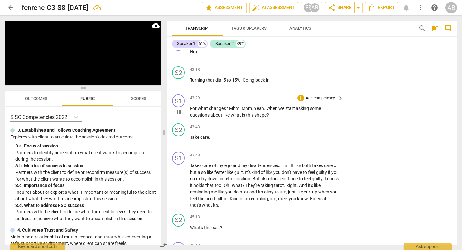
click at [191, 117] on span "questions" at bounding box center [200, 114] width 21 height 5
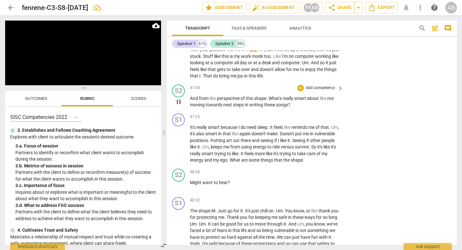
scroll to position [7209, 0]
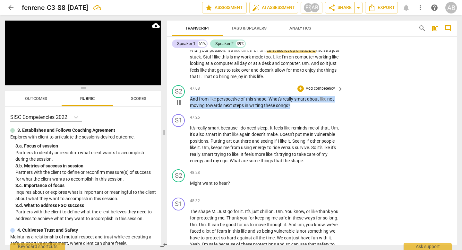
drag, startPoint x: 190, startPoint y: 138, endPoint x: 299, endPoint y: 147, distance: 109.5
click at [299, 111] on div "S2 play_arrow pause 47:08 + Add competency keyboard_arrow_right And from like p…" at bounding box center [312, 96] width 290 height 29
click at [301, 92] on div "+" at bounding box center [300, 88] width 6 height 6
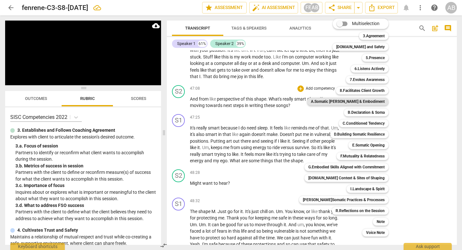
click at [370, 102] on b "A.Somatic Presence & Embodiment" at bounding box center [348, 102] width 74 height 8
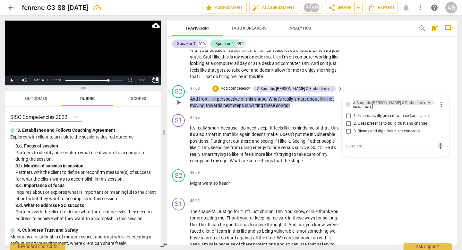
click at [361, 106] on div "A.Somatic Presence & Embodiment" at bounding box center [390, 103] width 75 height 6
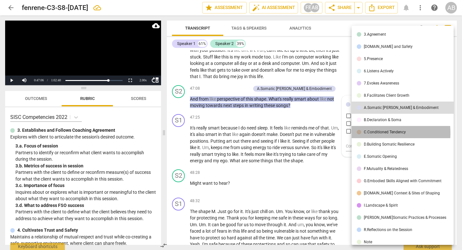
click at [370, 133] on div "C.Conditioned Tendency" at bounding box center [385, 132] width 42 height 4
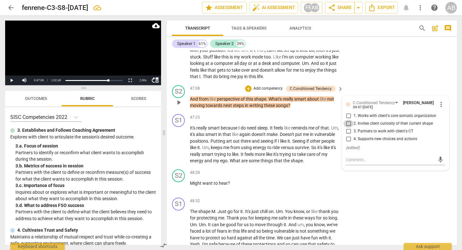
click at [347, 127] on input "2. Invites client curiosity of their current shape" at bounding box center [348, 124] width 10 height 8
click at [182, 148] on span "play_arrow" at bounding box center [179, 144] width 8 height 8
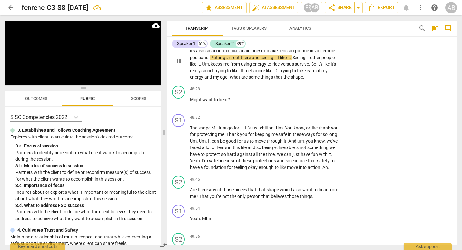
scroll to position [7293, 0]
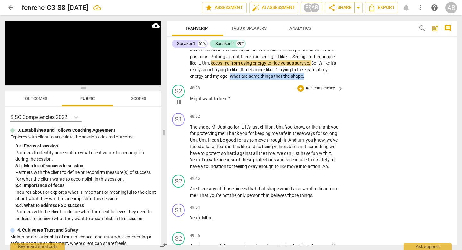
drag, startPoint x: 252, startPoint y: 114, endPoint x: 254, endPoint y: 132, distance: 17.8
click at [254, 132] on div "format_bold format_list_bulleted fen rene delete Summary: R.1. Client's Declara…" at bounding box center [312, 147] width 290 height 194
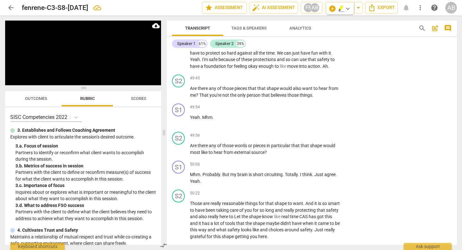
scroll to position [7392, 0]
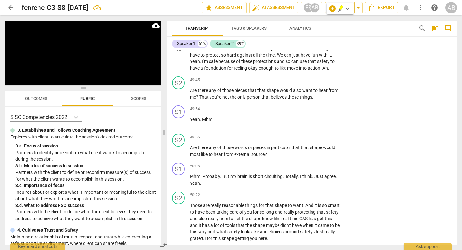
click at [197, 71] on p "The shape M . Just go for it . It's just chill on . Um . You know , or like tha…" at bounding box center [265, 48] width 150 height 46
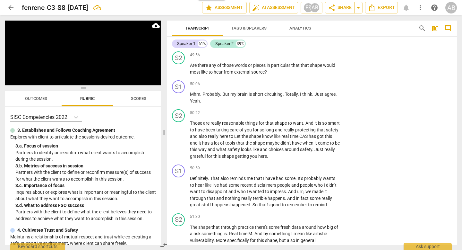
scroll to position [7475, 0]
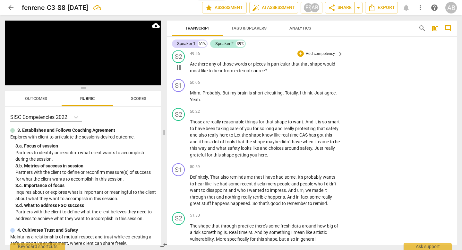
click at [193, 66] on span "Are" at bounding box center [194, 63] width 8 height 5
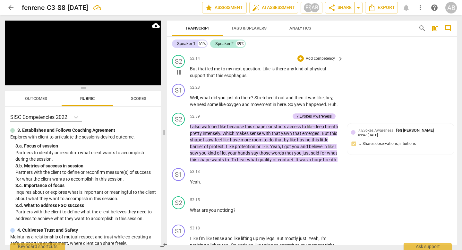
scroll to position [7754, 0]
click at [202, 78] on p "But that led me to my next question . Like is there any kind of physical suppor…" at bounding box center [265, 71] width 150 height 13
click at [199, 77] on span "support" at bounding box center [198, 74] width 17 height 5
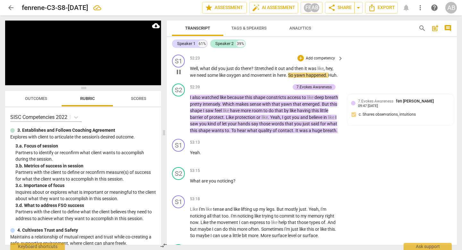
scroll to position [7777, 0]
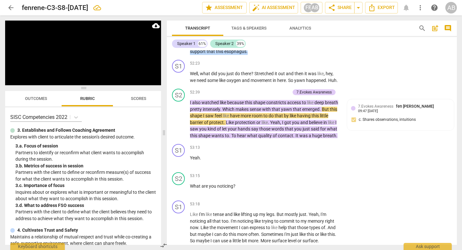
drag, startPoint x: 262, startPoint y: 91, endPoint x: 262, endPoint y: 100, distance: 9.0
click at [262, 55] on p "But that led me to my next question . Like is there any kind of physical suppor…" at bounding box center [265, 47] width 150 height 13
click at [300, 38] on div "+" at bounding box center [300, 34] width 6 height 6
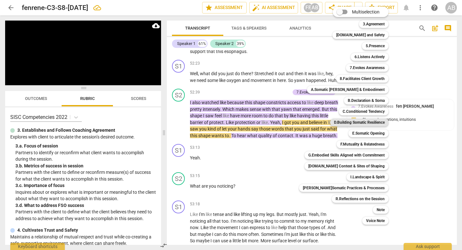
click at [349, 123] on b "D.Building Somatic Resilience" at bounding box center [359, 122] width 51 height 8
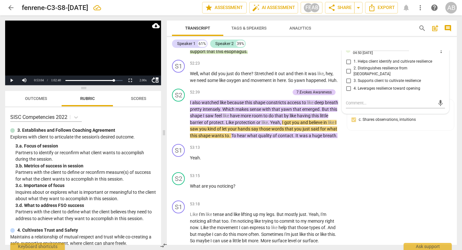
click at [361, 52] on div "D.Building Somatic Resilience" at bounding box center [378, 49] width 51 height 6
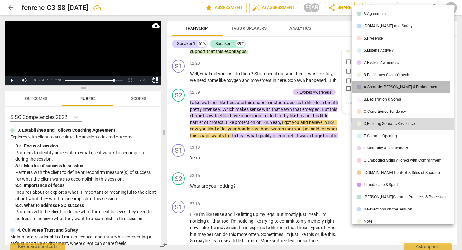
click at [365, 88] on div "A.Somatic Presence & Embodiment" at bounding box center [401, 87] width 75 height 4
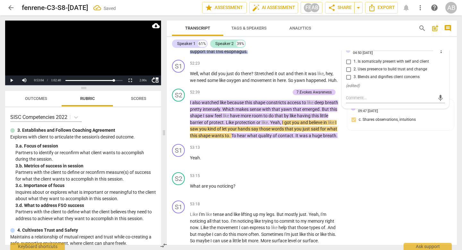
click at [363, 52] on div "A.Somatic Presence & Embodiment" at bounding box center [390, 49] width 75 height 6
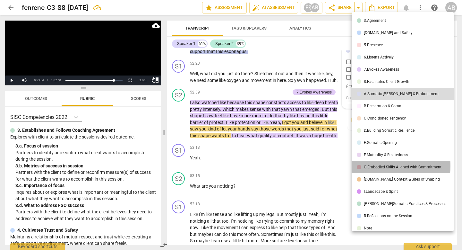
click at [366, 166] on div "G.Embodied Skills Aligned with Commitment" at bounding box center [403, 167] width 78 height 4
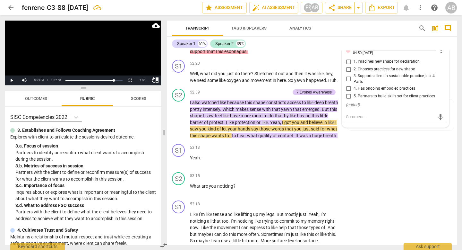
click at [368, 52] on div "G.Embodied Skills Aligned with Commitment" at bounding box center [392, 49] width 78 height 6
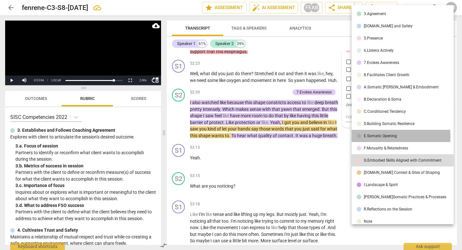
click at [375, 136] on div "E.Somatic Opening" at bounding box center [380, 136] width 33 height 4
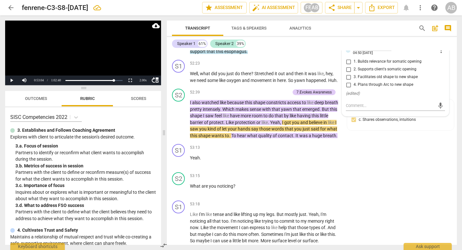
click at [381, 52] on div "E.Somatic Opening" at bounding box center [369, 49] width 33 height 6
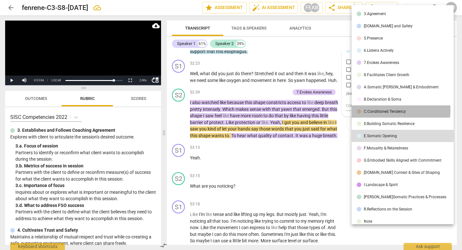
click at [376, 110] on div "C.Conditioned Tendency" at bounding box center [385, 111] width 42 height 4
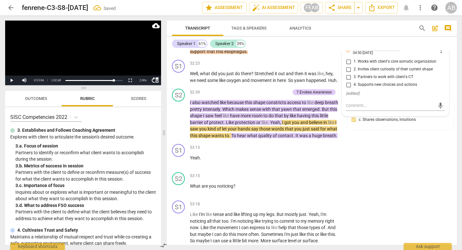
click at [378, 52] on div "C.Conditioned Tendency" at bounding box center [374, 49] width 42 height 6
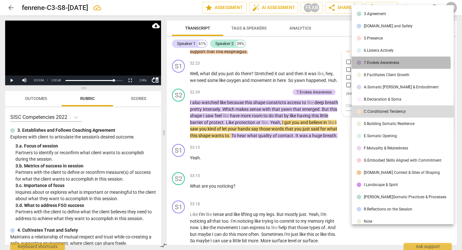
click at [378, 64] on div "7.Evokes Awareness" at bounding box center [381, 63] width 35 height 4
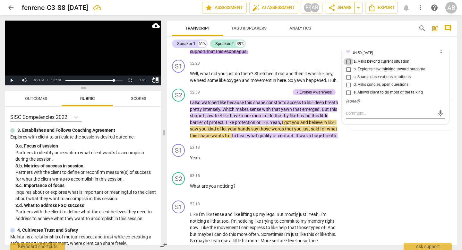
click at [347, 65] on input "a. Asks beyond current situation" at bounding box center [348, 62] width 10 height 8
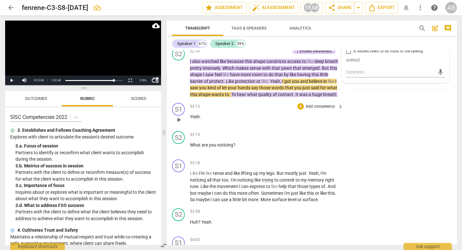
scroll to position [7820, 0]
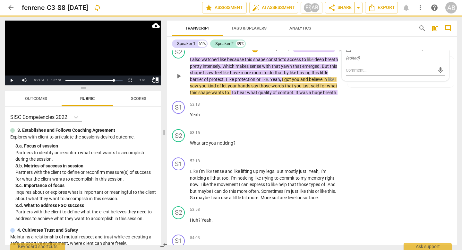
click at [183, 80] on span "play_arrow" at bounding box center [179, 76] width 10 height 8
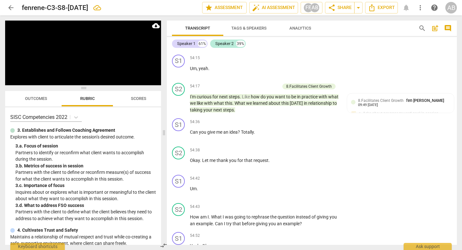
scroll to position [8115, 0]
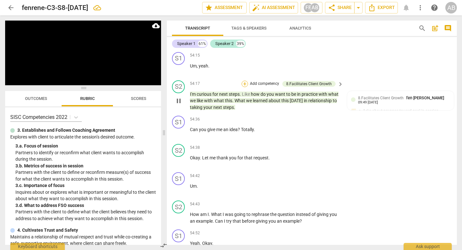
click at [244, 87] on div "+" at bounding box center [245, 84] width 6 height 6
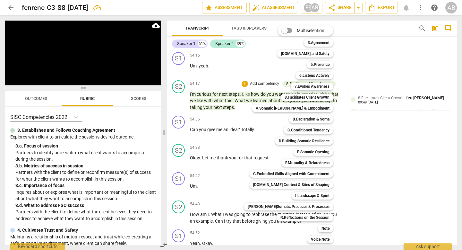
click at [304, 101] on div "8.Facilitates Client Growth 6" at bounding box center [310, 97] width 65 height 11
click at [306, 95] on b "8.Facilitates Client Growth" at bounding box center [307, 97] width 45 height 8
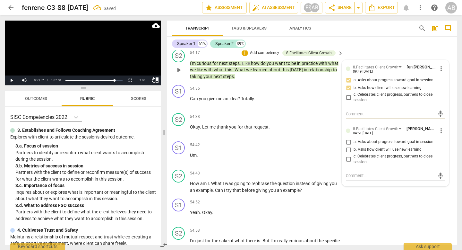
scroll to position [8148, 0]
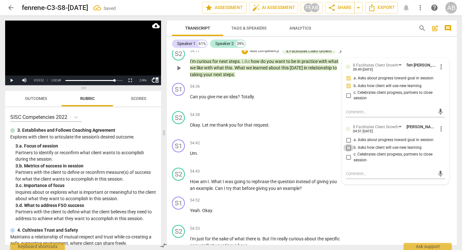
click at [347, 151] on input "b. Asks how client will use new learning" at bounding box center [348, 148] width 10 height 8
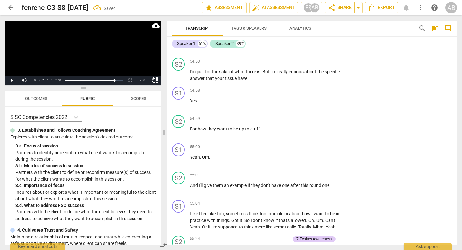
scroll to position [8313, 0]
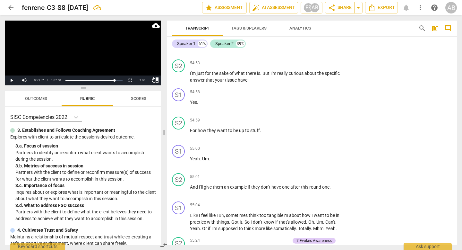
click at [212, 19] on span "What" at bounding box center [217, 15] width 12 height 5
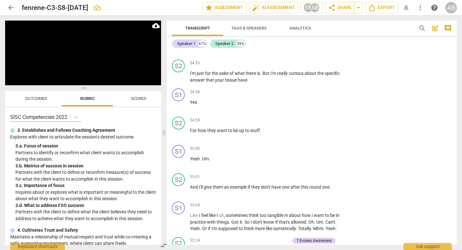
click at [212, 19] on span "What" at bounding box center [217, 15] width 12 height 5
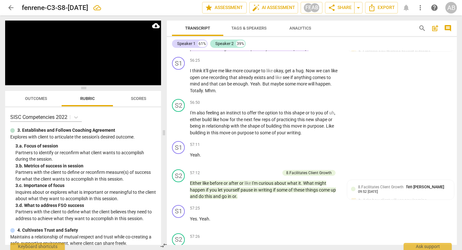
scroll to position [8606, 0]
click at [205, 28] on div "+" at bounding box center [204, 25] width 6 height 6
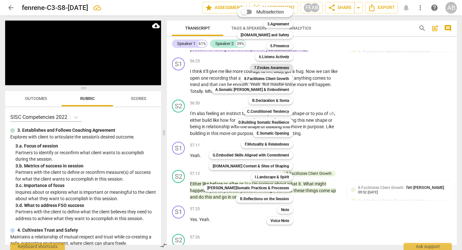
click at [267, 67] on b "7.Evokes Awareness" at bounding box center [271, 68] width 35 height 8
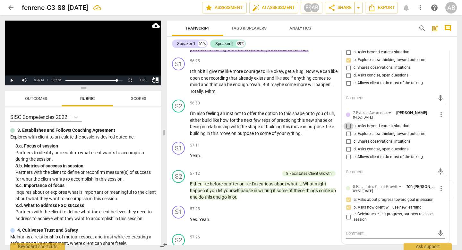
click at [346, 130] on input "a. Asks beyond current situation" at bounding box center [348, 126] width 10 height 8
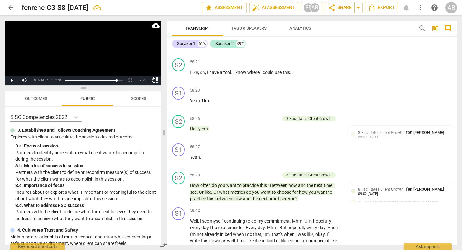
scroll to position [9042, 0]
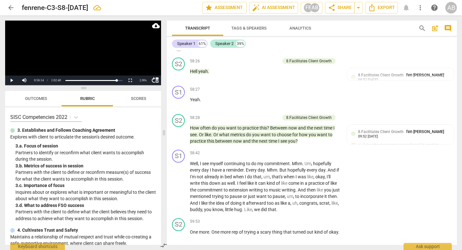
click at [177, 50] on span "play_arrow" at bounding box center [179, 46] width 8 height 8
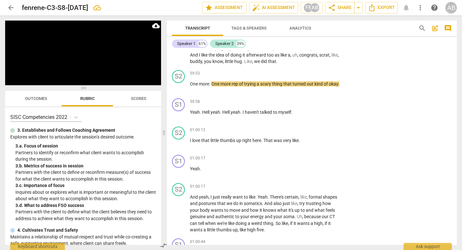
scroll to position [9190, 0]
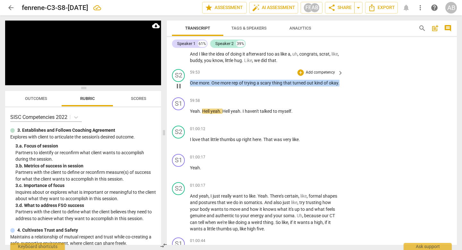
drag, startPoint x: 205, startPoint y: 153, endPoint x: 188, endPoint y: 146, distance: 17.9
click at [188, 95] on div "S2 play_arrow pause 59:53 + Add competency keyboard_arrow_right One more . One …" at bounding box center [312, 80] width 290 height 28
click at [300, 76] on div "+" at bounding box center [300, 72] width 6 height 6
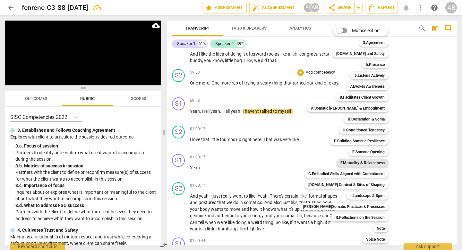
click at [336, 160] on div "F.Mutuality & Relatedness" at bounding box center [362, 163] width 52 height 8
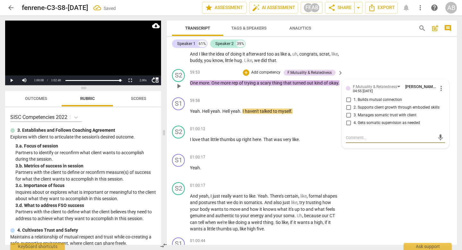
click at [345, 104] on input "1. Builds mutual connection" at bounding box center [348, 100] width 10 height 8
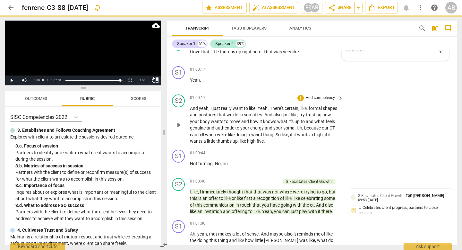
scroll to position [9303, 0]
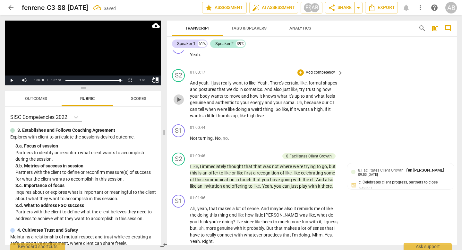
click at [181, 103] on span "play_arrow" at bounding box center [179, 100] width 8 height 8
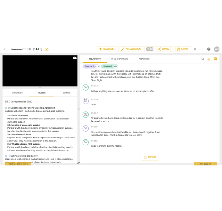
scroll to position [9538, 0]
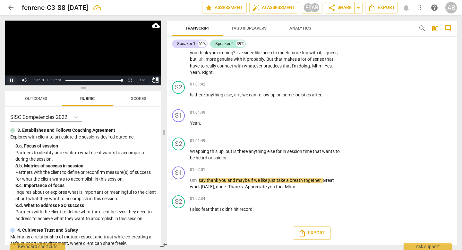
click at [9, 79] on button "Pause" at bounding box center [11, 80] width 13 height 10
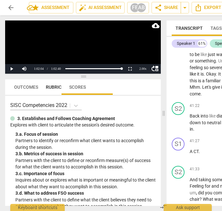
scroll to position [15686, 0]
